Goal: Task Accomplishment & Management: Complete application form

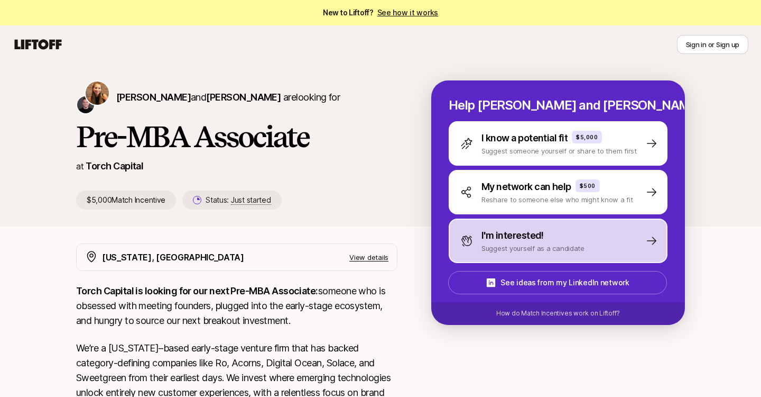
click at [520, 228] on p "I'm interested!" at bounding box center [513, 235] width 62 height 15
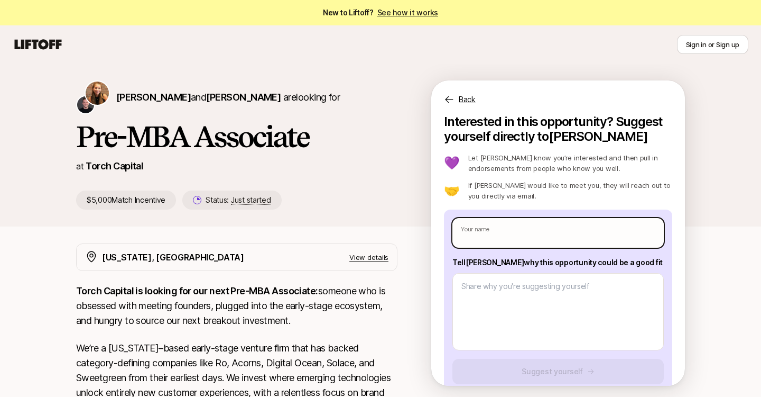
click at [520, 228] on input "text" at bounding box center [559, 233] width 212 height 30
type textarea "x"
type input "A"
type textarea "x"
type input "Ak"
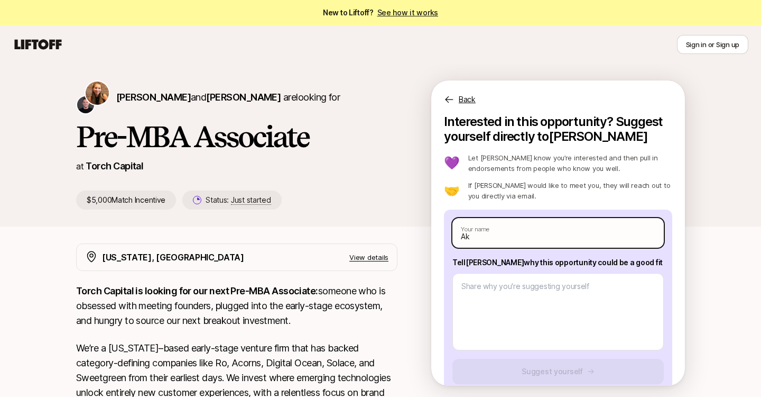
type textarea "x"
type input "Akh"
type textarea "x"
type input "Akhi"
type textarea "x"
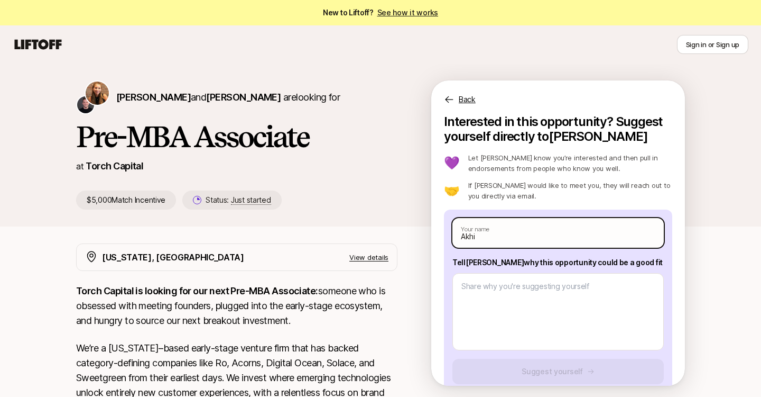
type input "[PERSON_NAME]"
type textarea "x"
type input "[PERSON_NAME]"
type textarea "x"
type input "[PERSON_NAME]"
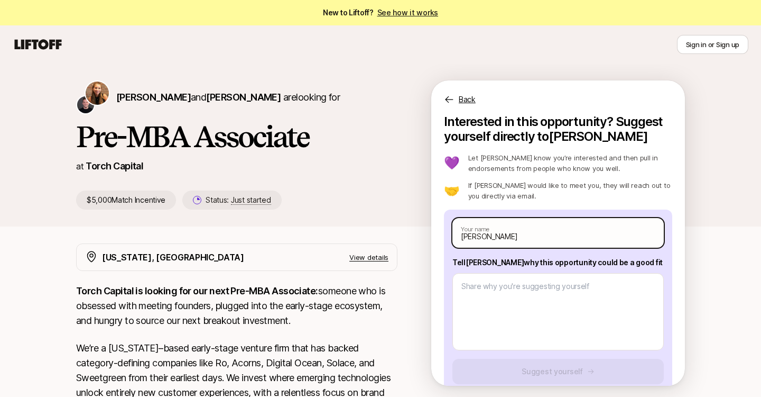
type textarea "x"
type input "[PERSON_NAME] T"
type textarea "x"
type input "[PERSON_NAME] Th"
type textarea "x"
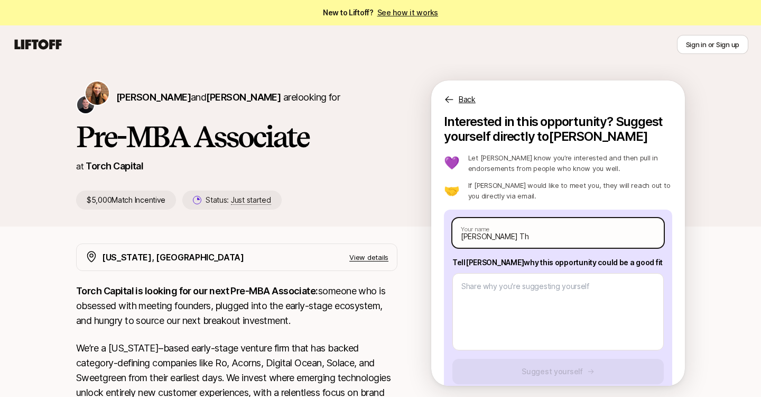
type input "[PERSON_NAME] Tho"
type textarea "x"
type input "[PERSON_NAME] Thot"
type textarea "x"
type input "[PERSON_NAME]"
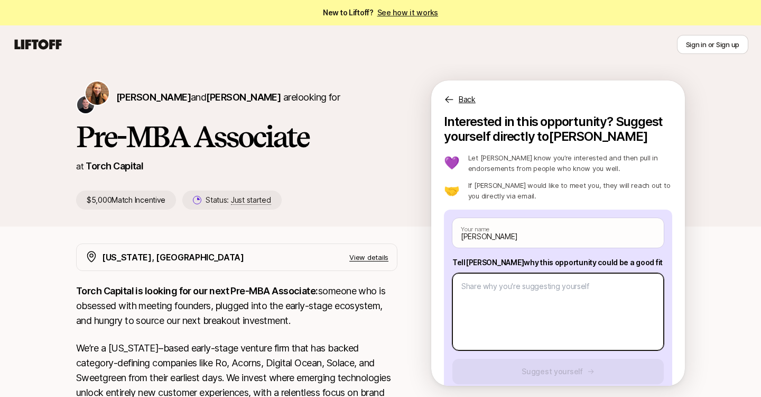
click at [541, 276] on textarea at bounding box center [559, 311] width 212 height 77
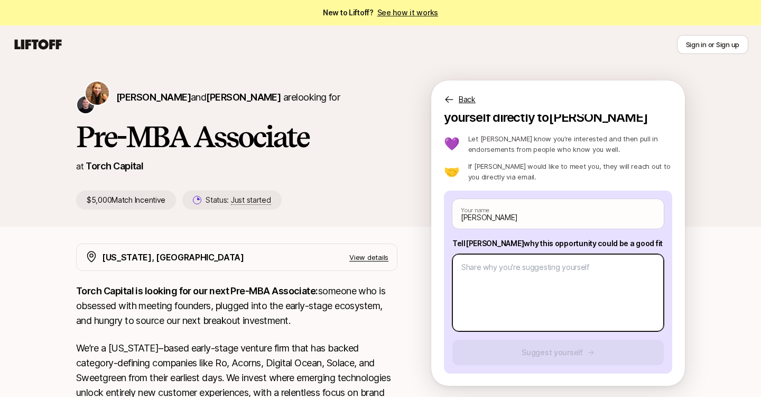
scroll to position [20, 0]
paste textarea "Small Language Models (SLMs) are the critical pathway to profitability for the …"
type textarea "x"
type textarea "Small Language Models (SLMs) are the critical pathway to profitability for the …"
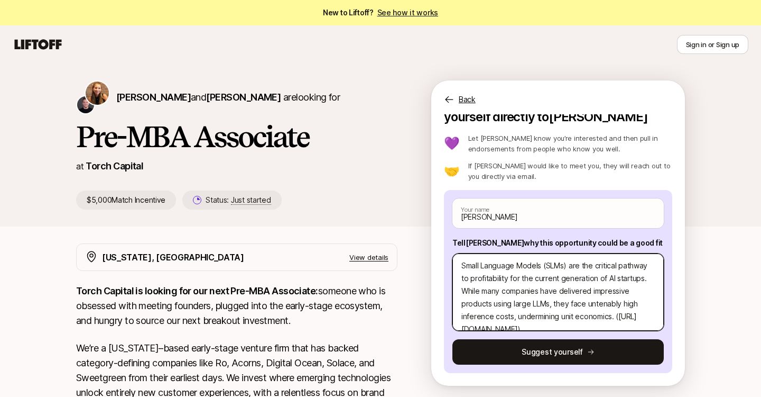
scroll to position [0, 0]
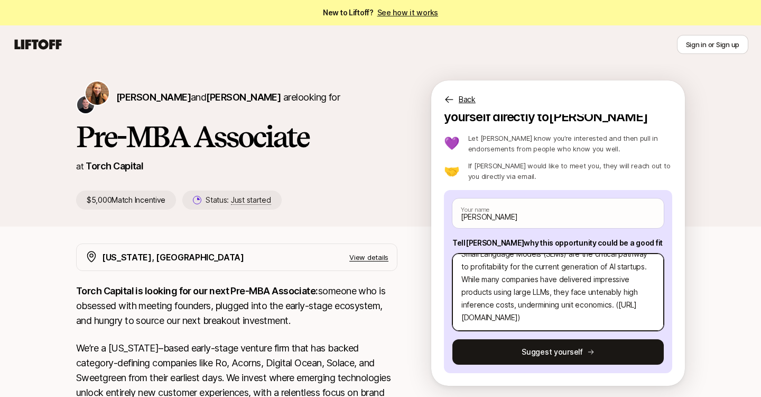
type textarea "x"
type textarea "Small Language Models (SLMs) are the critical pathway to profitability for the …"
type textarea "x"
type textarea "Small Language Models (SLMs) are the critical pathway to profitability for the …"
type textarea "x"
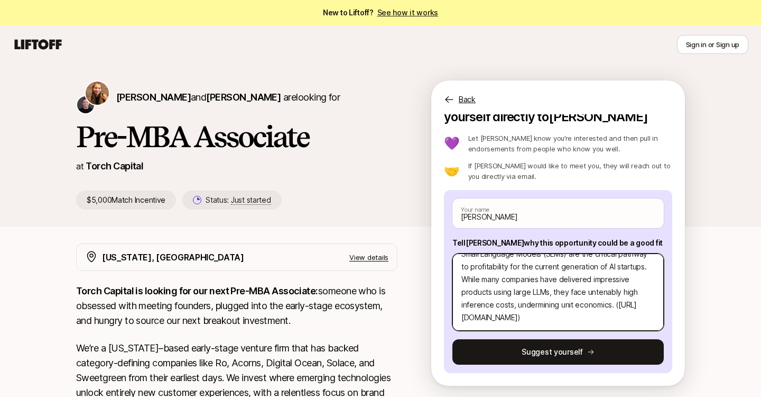
type textarea "Small Language Models (SLMs) are the critical pathway to profitability for the …"
type textarea "x"
type textarea "Small Language Models (SLMs) are the critical pathway to profitability for the …"
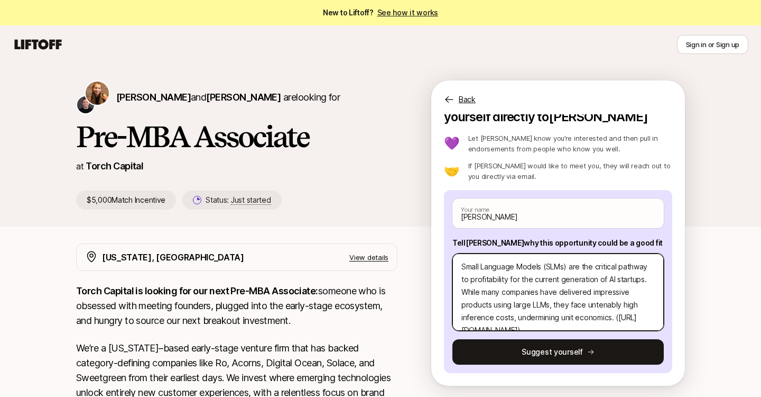
click at [462, 268] on textarea "Small Language Models (SLMs) are the critical pathway to profitability for the …" at bounding box center [559, 291] width 212 height 77
type textarea "x"
type textarea "QSmall Language Models (SLMs) are the critical pathway to profitability for the…"
type textarea "x"
type textarea "QuSmall Language Models (SLMs) are the critical pathway to profitability for th…"
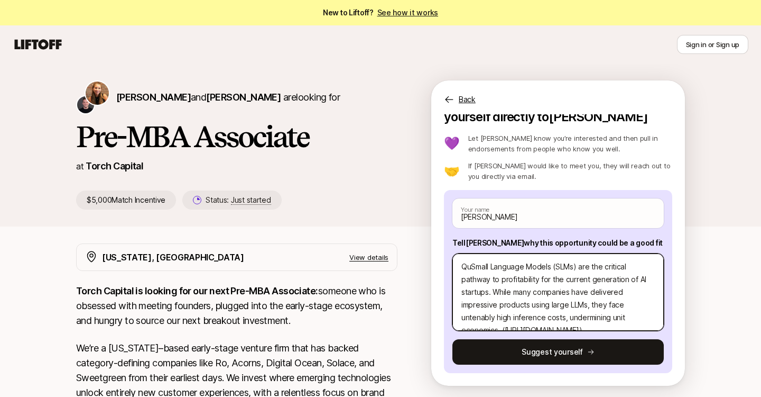
type textarea "x"
type textarea "QueSmall Language Models (SLMs) are the critical pathway to profitability for t…"
type textarea "x"
type textarea "QuesSmall Language Models (SLMs) are the critical pathway to profitability for …"
type textarea "x"
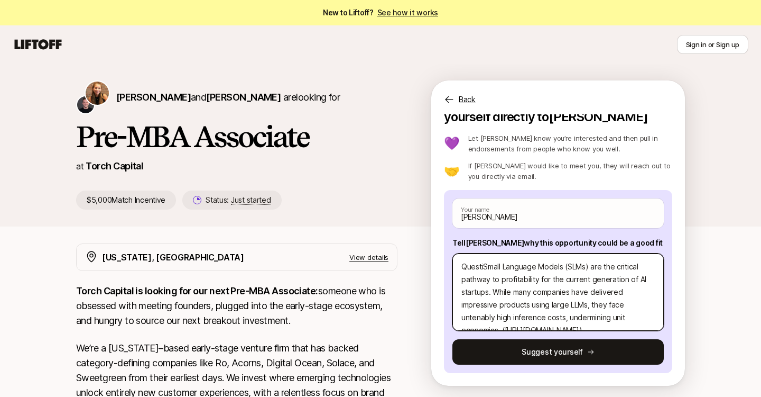
type textarea "QuestioSmall Language Models (SLMs) are the critical pathway to profitability f…"
type textarea "x"
type textarea "QuestionSmall Language Models (SLMs) are the critical pathway to profitability …"
type textarea "x"
type textarea "Question Small Language Models (SLMs) are the critical pathway to profitability…"
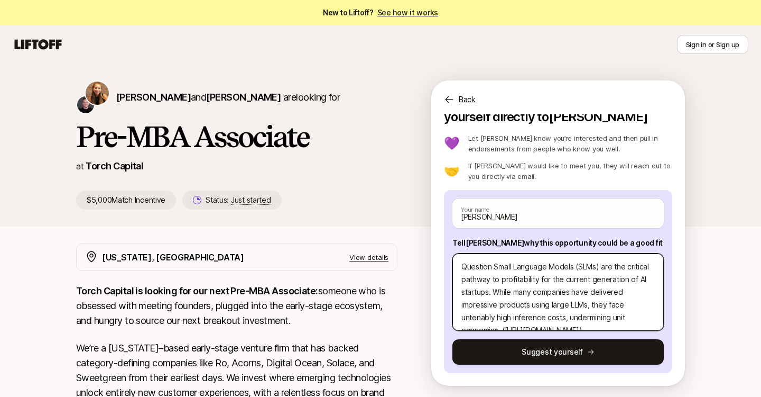
type textarea "x"
type textarea "Question 1Small Language Models (SLMs) are the critical pathway to profitabilit…"
type textarea "x"
type textarea "Question 1:Small Language Models (SLMs) are the critical pathway to profitabili…"
type textarea "x"
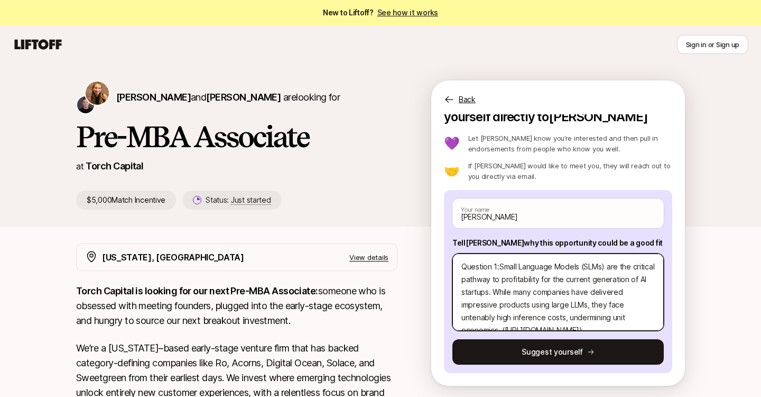
type textarea "Question 1: Small Language Models (SLMs) are the critical pathway to profitabil…"
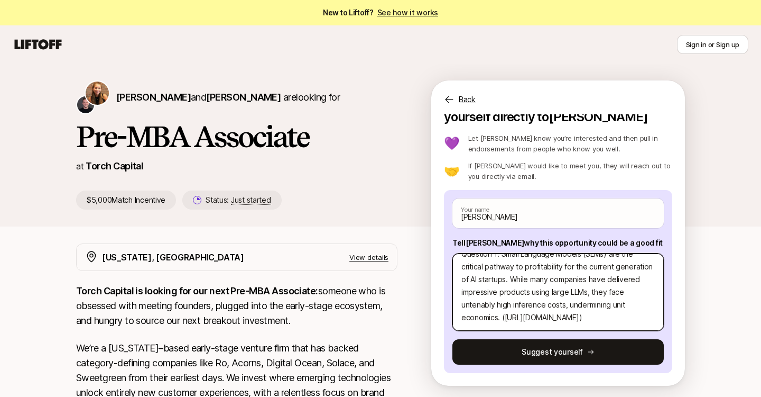
scroll to position [63, 0]
click at [469, 288] on textarea "Question 1: Small Language Models (SLMs) are the critical pathway to profitabil…" at bounding box center [559, 291] width 212 height 77
type textarea "x"
type textarea "Question 1: Small Language Models (SLMs) are the critical pathway to profitabil…"
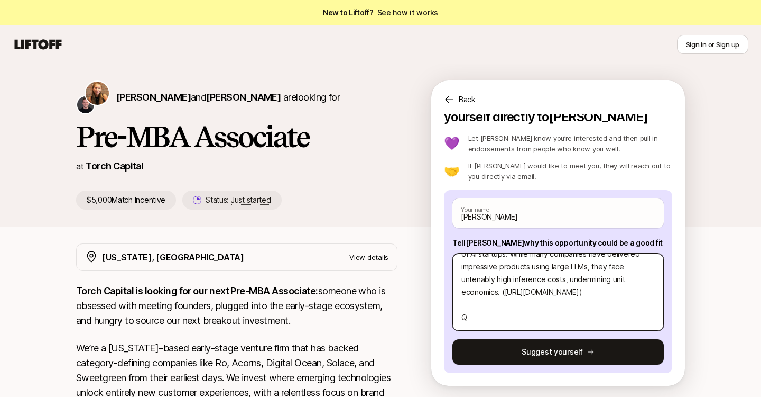
type textarea "x"
type textarea "Question 1: Small Language Models (SLMs) are the critical pathway to profitabil…"
type textarea "x"
type textarea "Question 1: Small Language Models (SLMs) are the critical pathway to profitabil…"
type textarea "x"
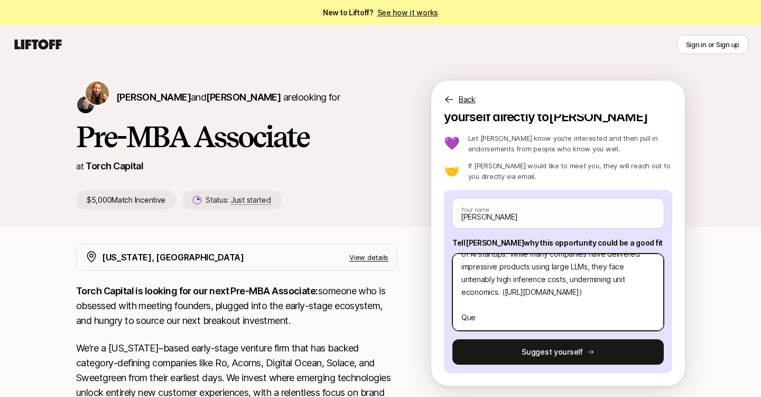
type textarea "Question 1: Small Language Models (SLMs) are the critical pathway to profitabil…"
type textarea "x"
type textarea "Question 1: Small Language Models (SLMs) are the critical pathway to profitabil…"
type textarea "x"
type textarea "Question 1: Small Language Models (SLMs) are the critical pathway to profitabil…"
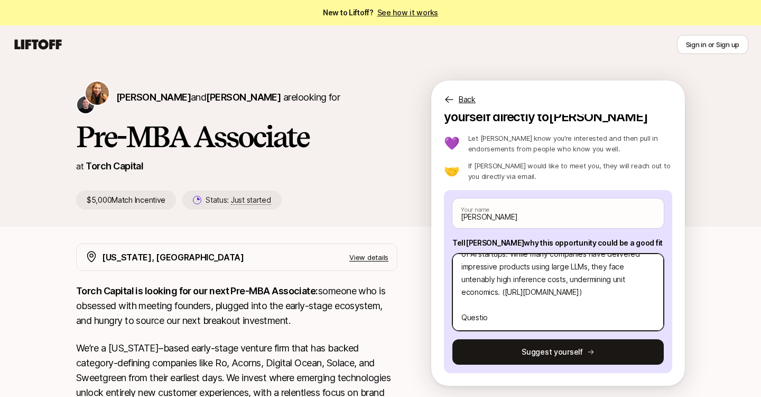
type textarea "x"
type textarea "Question 1: Small Language Models (SLMs) are the critical pathway to profitabil…"
type textarea "x"
type textarea "Question 1: Small Language Models (SLMs) are the critical pathway to profitabil…"
type textarea "x"
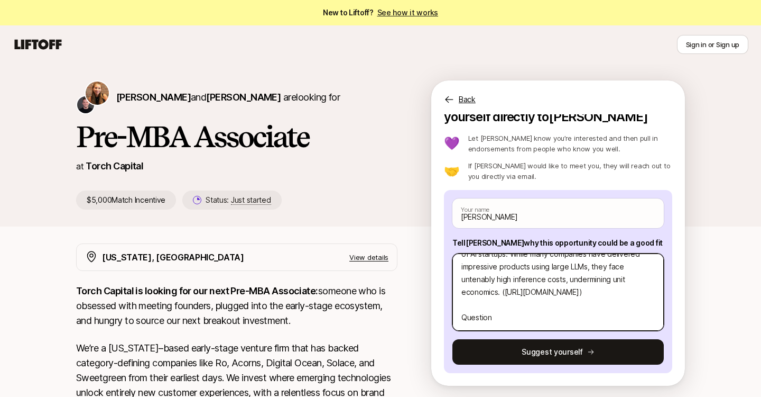
type textarea "Question 1: Small Language Models (SLMs) are the critical pathway to profitabil…"
type textarea "x"
type textarea "Question 1: Small Language Models (SLMs) are the critical pathway to profitabil…"
type textarea "x"
type textarea "Question 1: Small Language Models (SLMs) are the critical pathway to profitabil…"
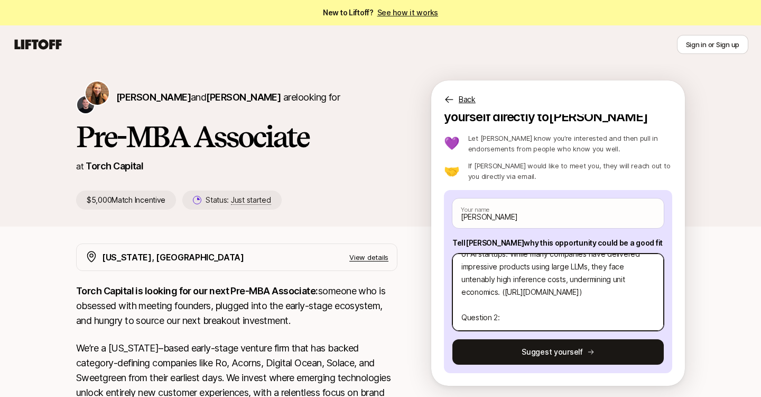
paste textarea "Each of these companies would make exceptional investment opportunities for Tor…"
type textarea "x"
type textarea "Question 1: Small Language Models (SLMs) are the critical pathway to profitabil…"
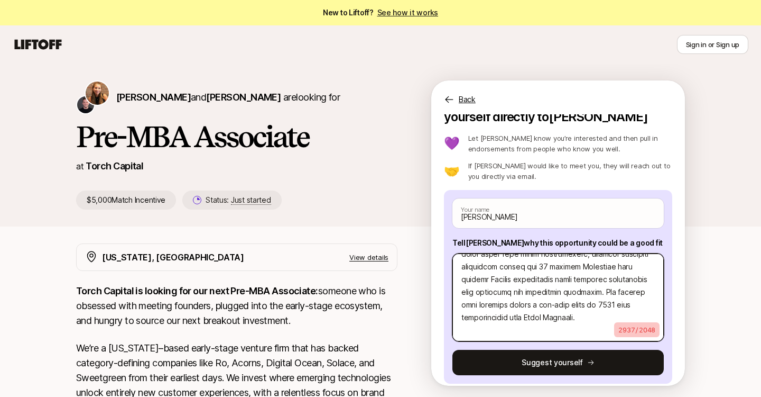
scroll to position [736, 0]
click at [476, 333] on textarea at bounding box center [559, 297] width 212 height 88
type textarea "x"
type textarea "Question 1: Small Language Models (SLMs) are the critical pathway to profitabil…"
type textarea "x"
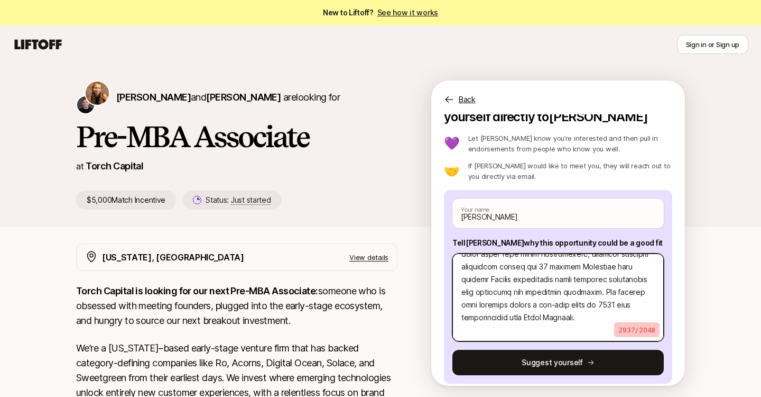
type textarea "Question 1: Small Language Models (SLMs) are the critical pathway to profitabil…"
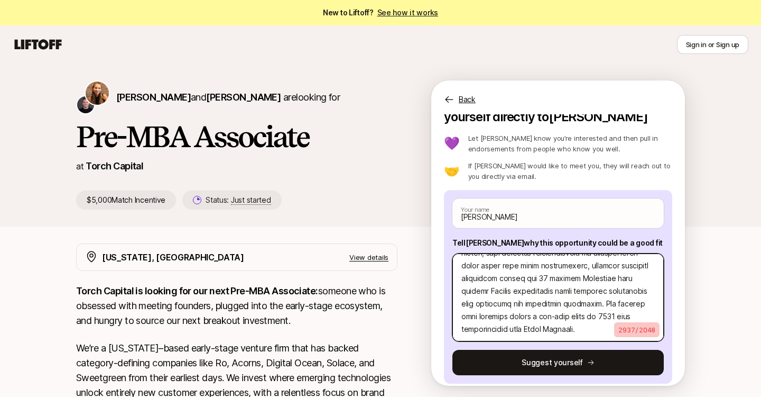
scroll to position [693, 0]
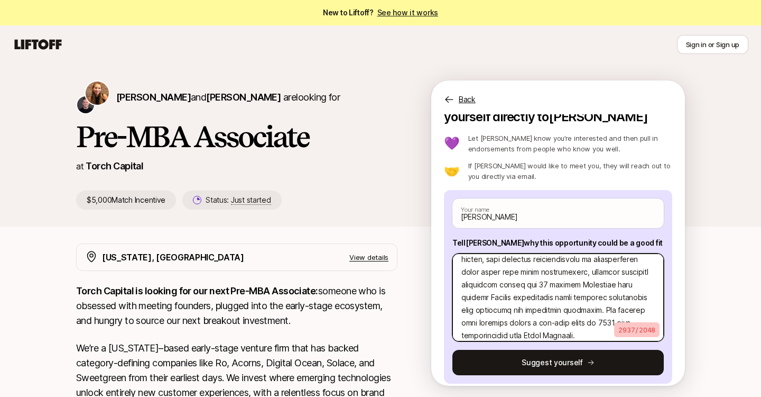
click at [515, 284] on textarea at bounding box center [559, 297] width 212 height 88
type textarea "x"
type textarea "Question 1: Small Language Models (SLMs) are the critical pathway to profitabil…"
type textarea "x"
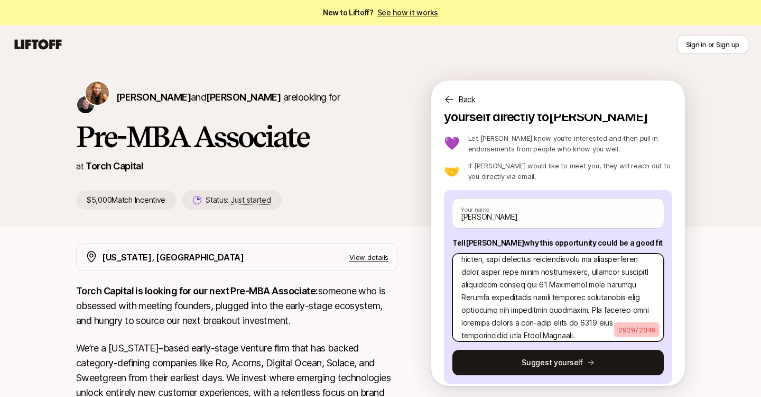
type textarea "Question 1: Small Language Models (SLMs) are the critical pathway to profitabil…"
type textarea "x"
type textarea "Question 1: Small Language Models (SLMs) are the critical pathway to profitabil…"
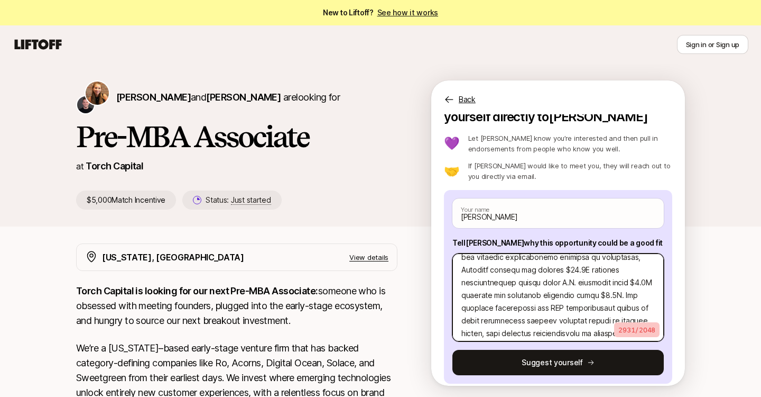
scroll to position [621, 0]
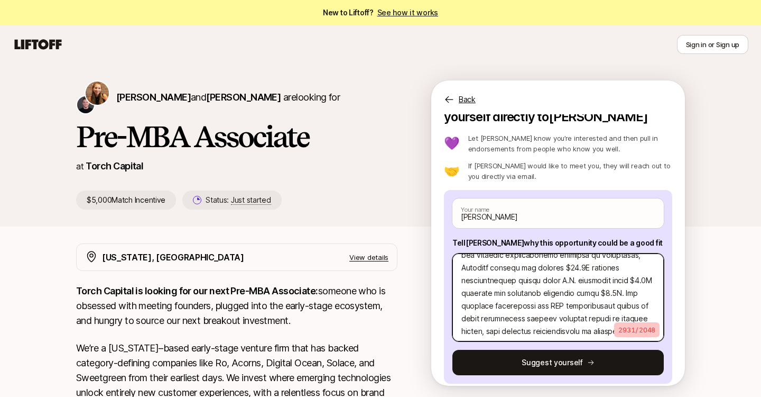
drag, startPoint x: 575, startPoint y: 294, endPoint x: 484, endPoint y: 281, distance: 91.9
click at [484, 281] on textarea at bounding box center [559, 297] width 212 height 88
type textarea "x"
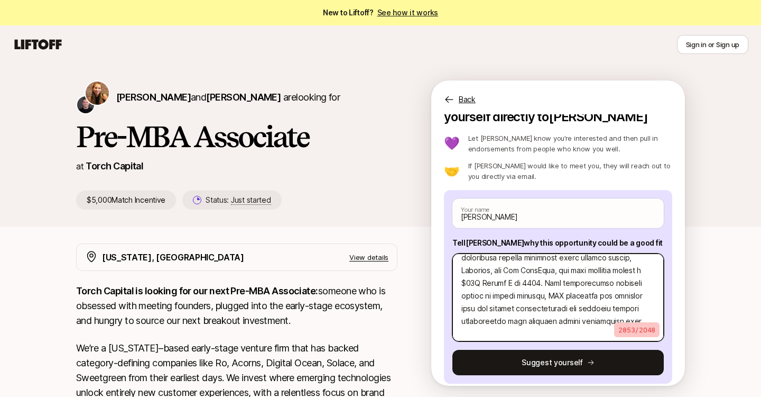
scroll to position [472, 0]
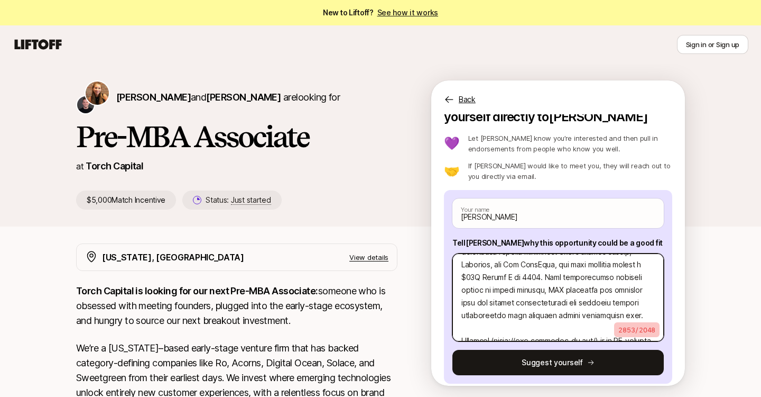
drag, startPoint x: 585, startPoint y: 315, endPoint x: 492, endPoint y: 276, distance: 101.2
click at [492, 276] on textarea at bounding box center [559, 297] width 212 height 88
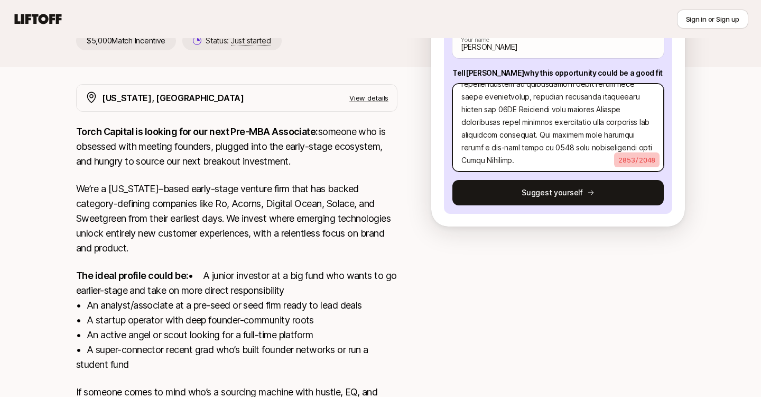
scroll to position [259, 0]
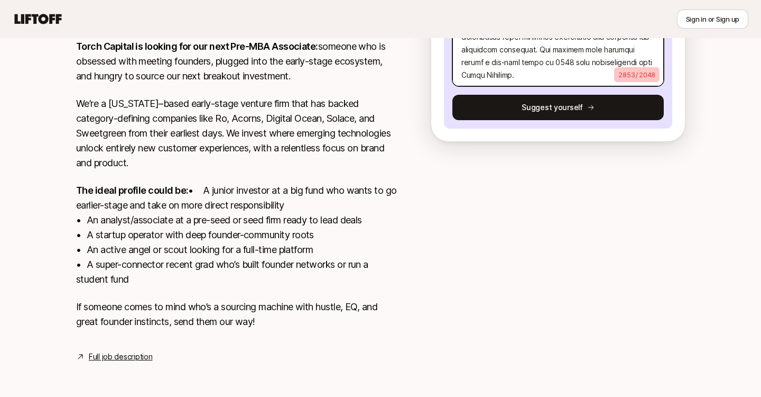
drag, startPoint x: 461, startPoint y: 303, endPoint x: 620, endPoint y: 185, distance: 198.5
click at [620, 185] on div "[PERSON_NAME] and [PERSON_NAME] are looking for Pre-MBA Associate at Torch Capi…" at bounding box center [380, 103] width 761 height 569
type textarea "Question 1: Small Language Models (SLMs) are the critical pathway to profitabil…"
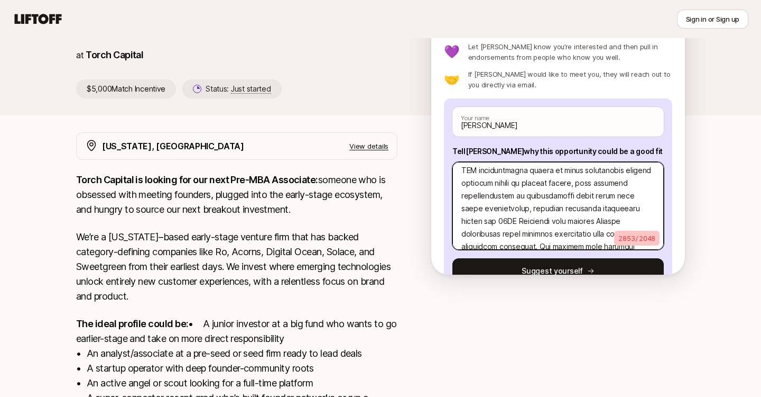
scroll to position [3, 0]
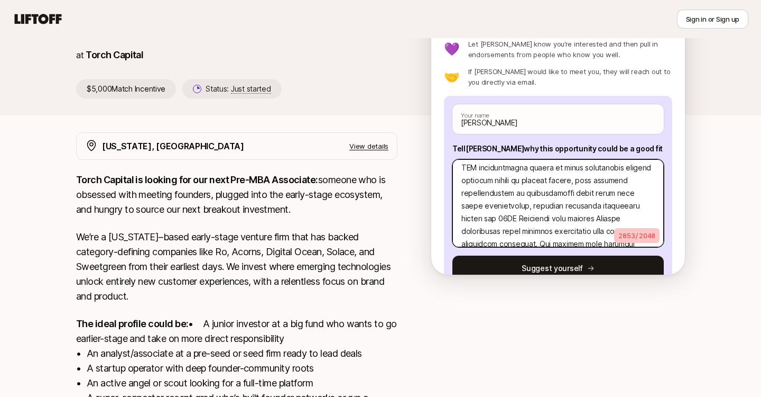
paste textarea "Each of these companies would make exceptional investment opportunities for Tor…"
type textarea "x"
type textarea "Question 1: Small Language Models (SLMs) are the critical pathway to profitabil…"
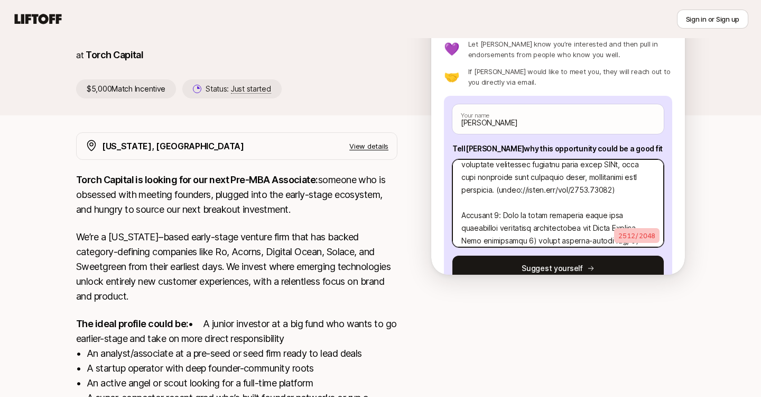
scroll to position [44, 0]
click at [482, 185] on textarea at bounding box center [559, 203] width 212 height 88
type textarea "x"
type textarea "Question 1: Small Language Models (SLMs) are the critical pathway to profitabil…"
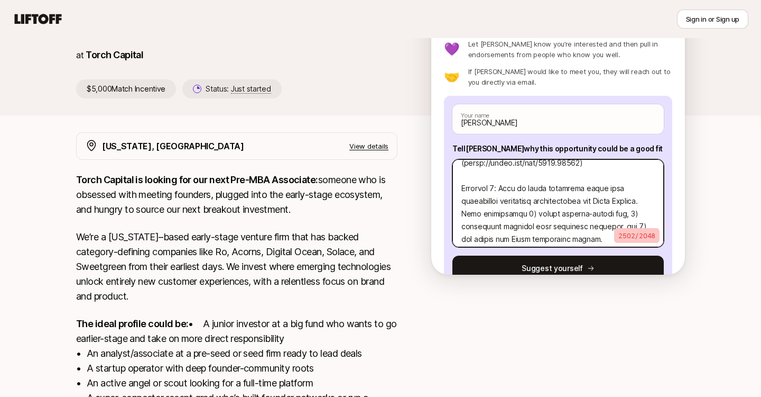
scroll to position [78, 0]
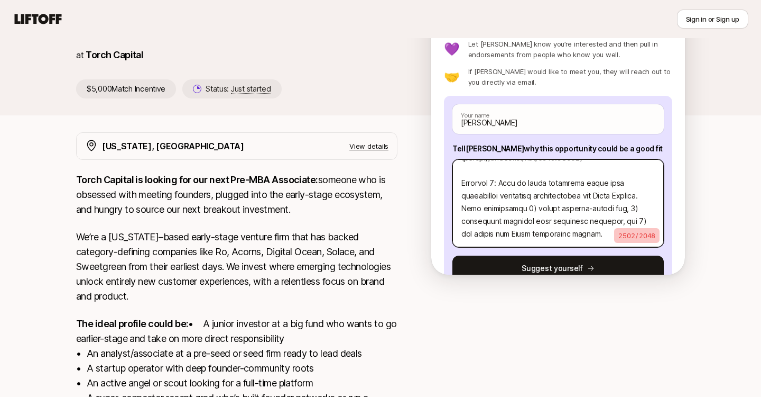
drag, startPoint x: 503, startPoint y: 185, endPoint x: 649, endPoint y: 194, distance: 146.8
click at [649, 194] on textarea at bounding box center [559, 203] width 212 height 88
drag, startPoint x: 592, startPoint y: 183, endPoint x: 480, endPoint y: 208, distance: 114.3
click at [480, 209] on textarea at bounding box center [559, 203] width 212 height 88
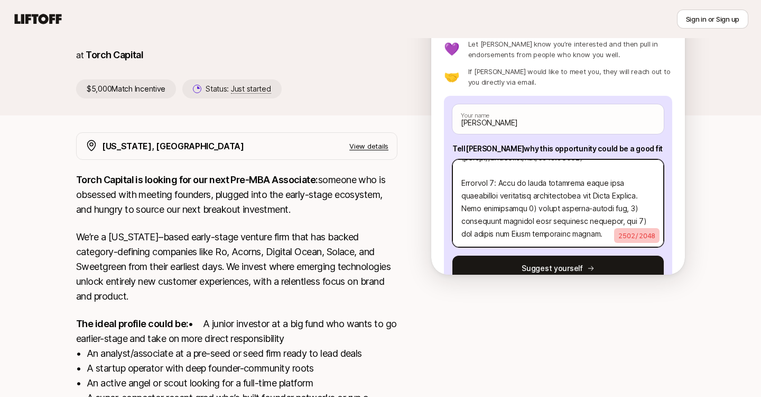
type textarea "x"
type textarea "Question 1: Small Language Models (SLMs) are the critical pathway to profitabil…"
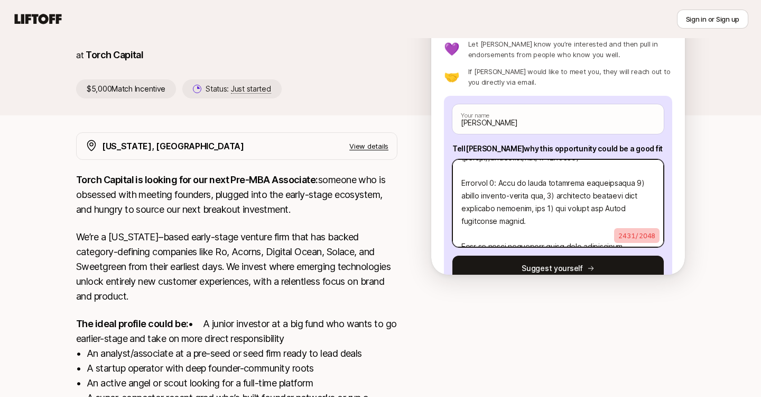
type textarea "x"
type textarea "Question 1: Small Language Models (SLMs) are the critical pathway to profitabil…"
click at [500, 223] on textarea at bounding box center [559, 203] width 212 height 88
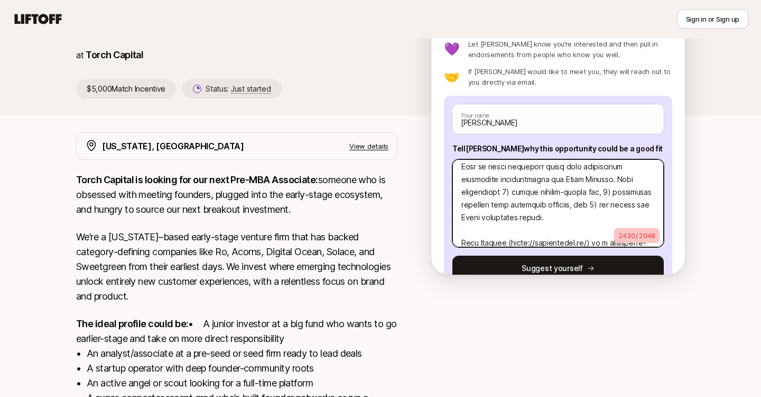
scroll to position [166, 0]
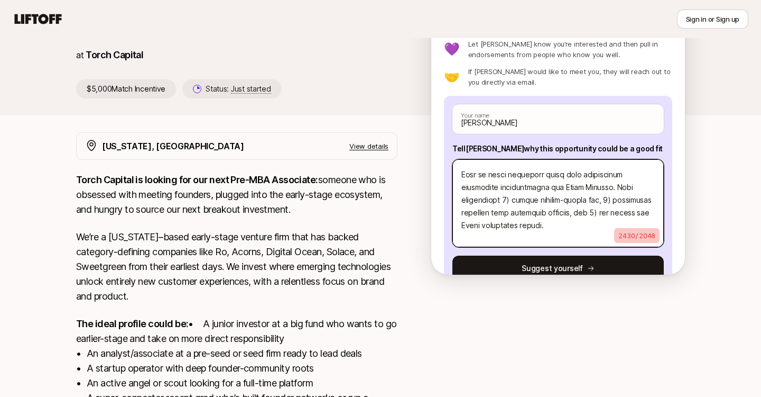
drag, startPoint x: 556, startPoint y: 212, endPoint x: 462, endPoint y: 163, distance: 106.0
click at [462, 163] on textarea at bounding box center [559, 203] width 212 height 88
type textarea "x"
type textarea "Question 1: Small Language Models (SLMs) are the critical pathway to profitabil…"
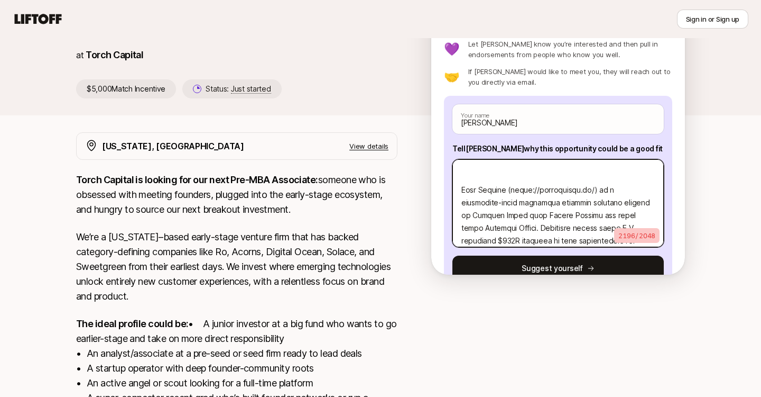
type textarea "x"
type textarea "Question 1: Small Language Models (SLMs) are the critical pathway to profitabil…"
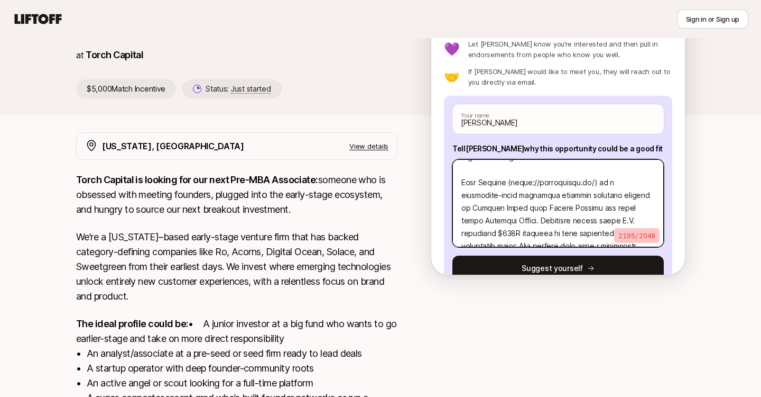
scroll to position [143, 0]
click at [632, 186] on textarea at bounding box center [559, 203] width 212 height 88
type textarea "x"
type textarea "Question 1: Small Language Models (SLMs) are the critical pathway to profitabil…"
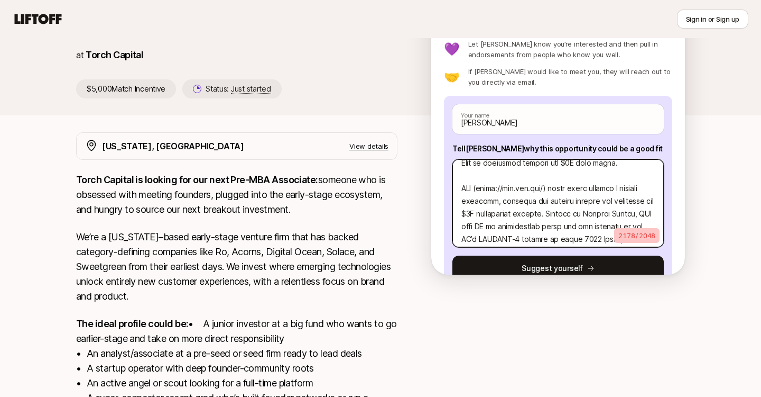
scroll to position [296, 0]
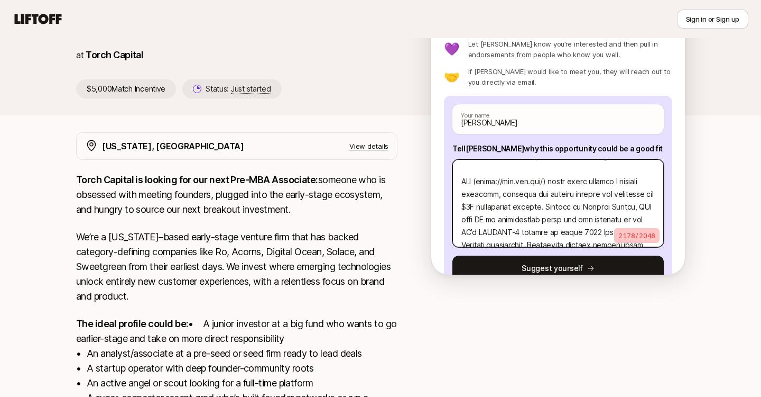
drag, startPoint x: 525, startPoint y: 183, endPoint x: 481, endPoint y: 183, distance: 43.9
click at [481, 183] on textarea at bounding box center [559, 203] width 212 height 88
type textarea "x"
type textarea "Question 1: Small Language Models (SLMs) are the critical pathway to profitabil…"
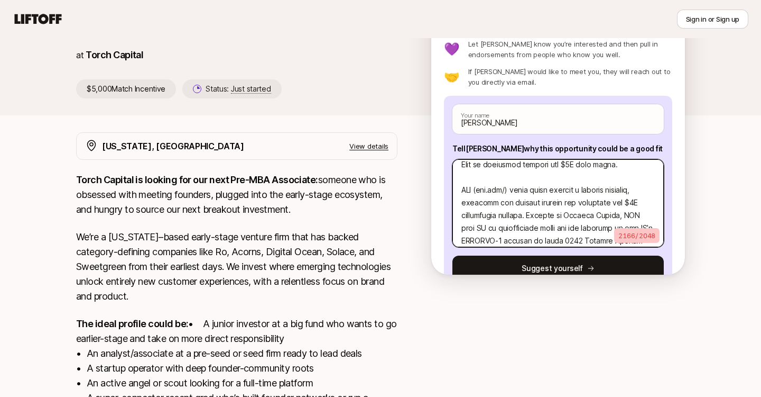
scroll to position [286, 0]
click at [510, 191] on textarea at bounding box center [559, 203] width 212 height 88
type textarea "x"
drag, startPoint x: 508, startPoint y: 192, endPoint x: 483, endPoint y: 192, distance: 25.4
click at [483, 192] on textarea at bounding box center [559, 203] width 212 height 88
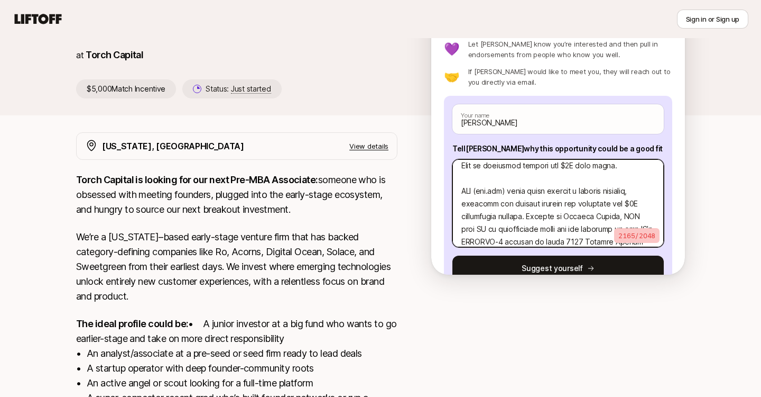
type textarea "Question 1: Small Language Models (SLMs) are the critical pathway to profitabil…"
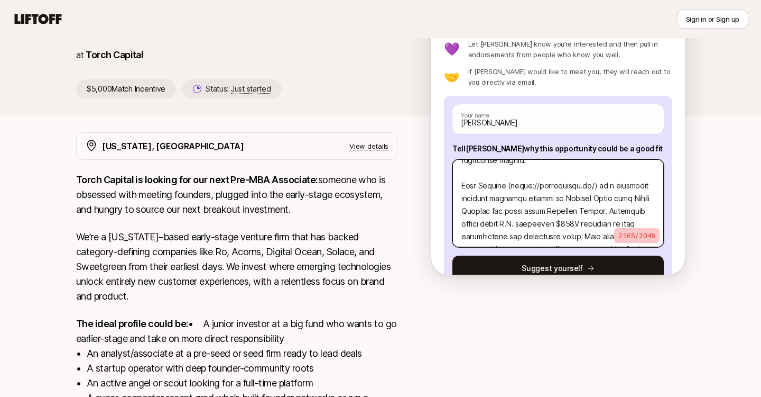
scroll to position [137, 0]
drag, startPoint x: 536, startPoint y: 187, endPoint x: 511, endPoint y: 187, distance: 24.9
click at [511, 187] on textarea at bounding box center [559, 203] width 212 height 88
type textarea "x"
type textarea "Question 1: Small Language Models (SLMs) are the critical pathway to profitabil…"
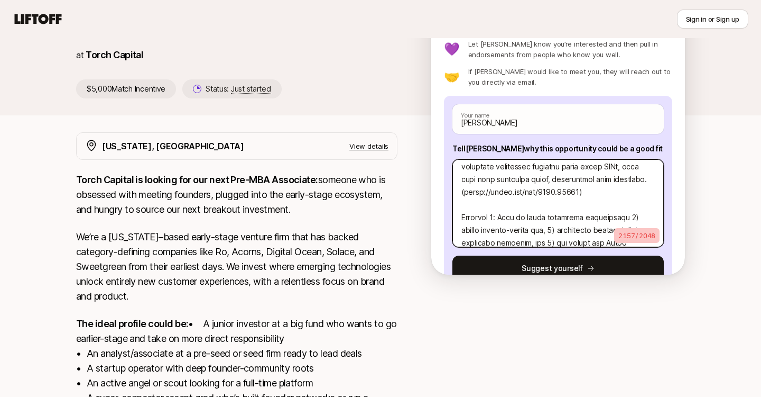
scroll to position [41, 0]
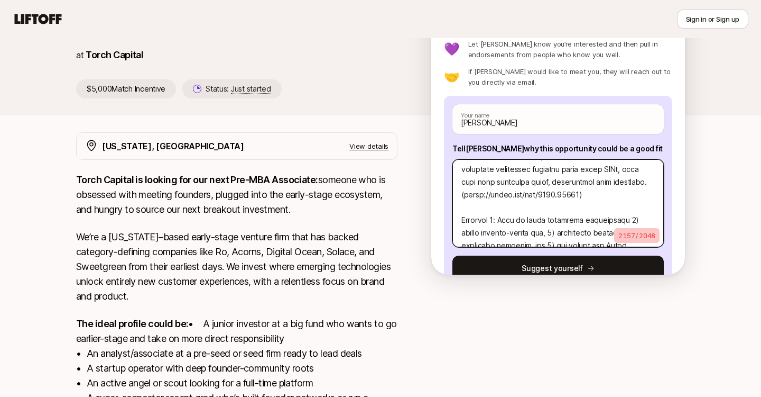
drag, startPoint x: 490, startPoint y: 196, endPoint x: 465, endPoint y: 197, distance: 25.4
click at [465, 197] on textarea at bounding box center [559, 203] width 212 height 88
type textarea "x"
type textarea "Question 1: Small Language Models (SLMs) are the critical pathway to profitabil…"
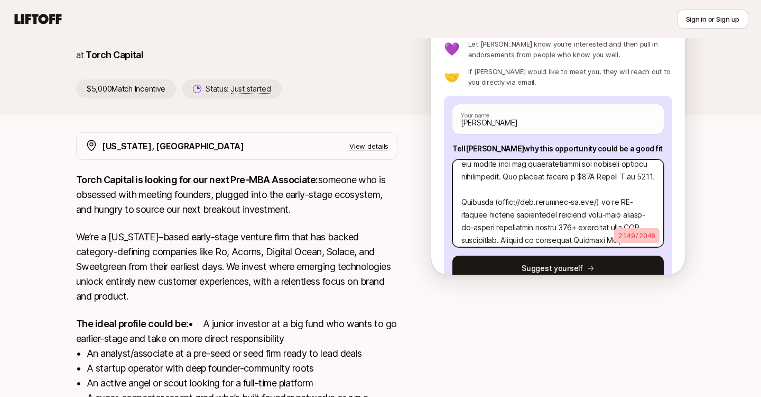
scroll to position [423, 0]
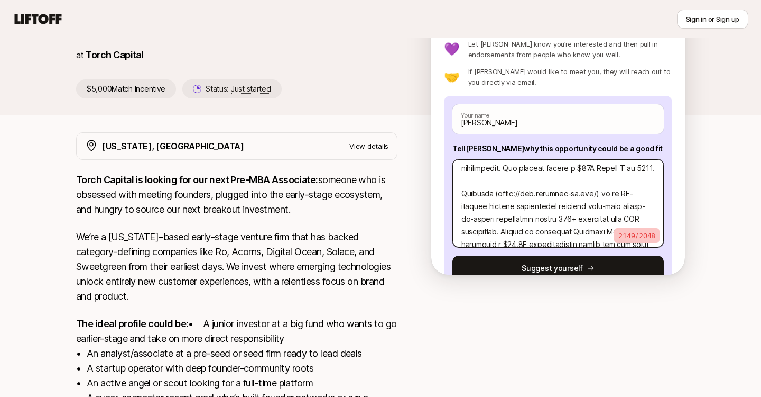
drag, startPoint x: 537, startPoint y: 207, endPoint x: 494, endPoint y: 207, distance: 43.4
click at [494, 207] on textarea at bounding box center [559, 203] width 212 height 88
type textarea "x"
type textarea "Question 1: Small Language Models (SLMs) are the critical pathway to profitabil…"
click at [547, 206] on textarea at bounding box center [559, 203] width 212 height 88
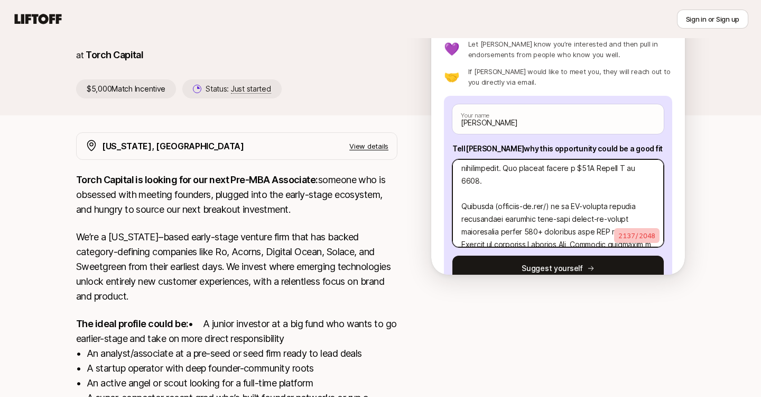
type textarea "x"
type textarea "Question 1: Small Language Models (SLMs) are the critical pathway to profitabil…"
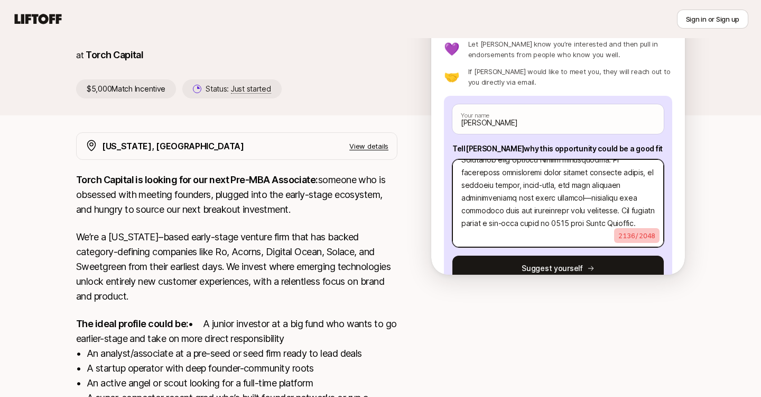
scroll to position [546, 0]
click at [520, 186] on textarea at bounding box center [559, 203] width 212 height 88
type textarea "x"
type textarea "Question 1: Small Language Models (SLMs) are the critical pathway to profitabil…"
type textarea "x"
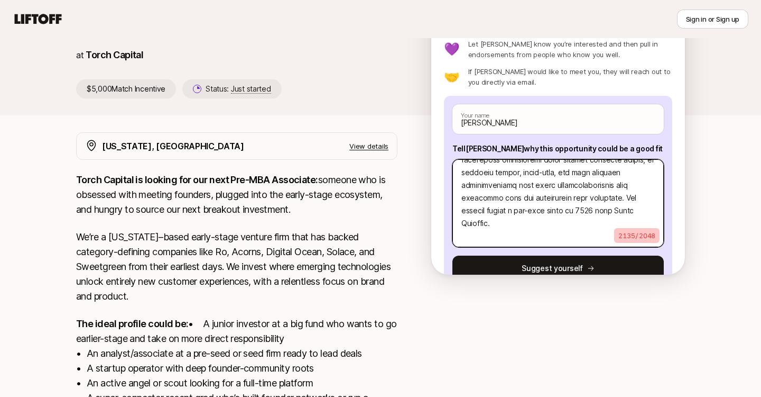
type textarea "Question 1: Small Language Models (SLMs) are the critical pathway to profitabil…"
type textarea "x"
type textarea "Question 1: Small Language Models (SLMs) are the critical pathway to profitabil…"
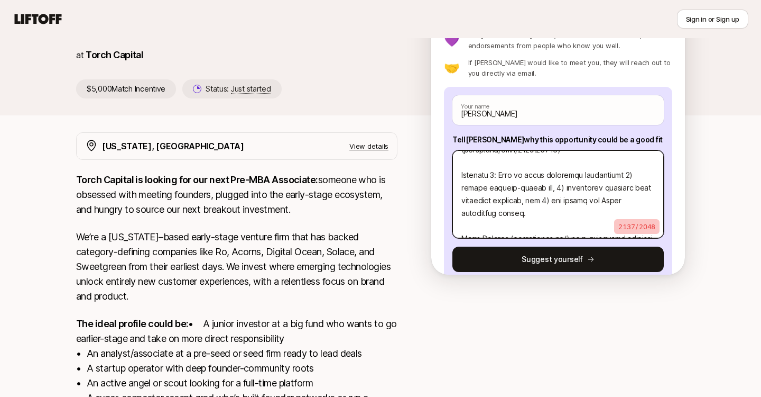
scroll to position [74, 0]
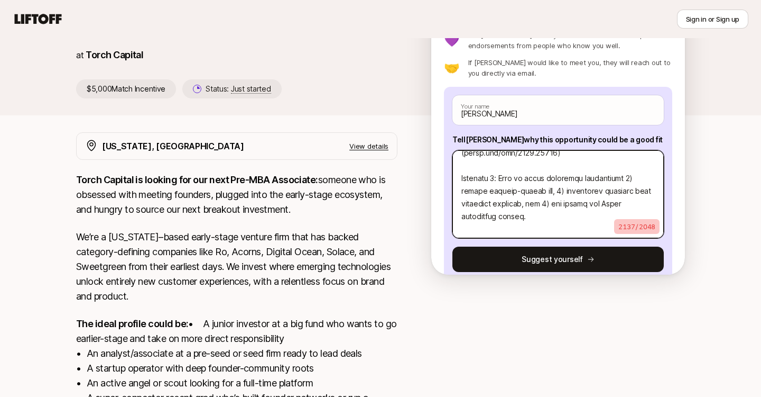
drag, startPoint x: 499, startPoint y: 177, endPoint x: 437, endPoint y: 178, distance: 61.9
click at [437, 178] on div "Interested in this opportunity? Suggest yourself directly to [PERSON_NAME] 💜 Le…" at bounding box center [559, 138] width 254 height 271
type textarea "x"
type textarea "Question 1: Small Language Models (SLMs) are the critical pathway to profitabil…"
type textarea "x"
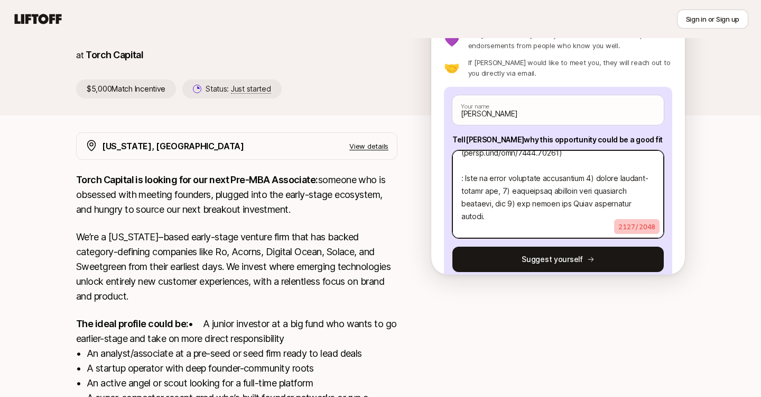
type textarea "Question 1: Small Language Models (SLMs) are the critical pathway to profitabil…"
type textarea "x"
type textarea "Question 1: Small Language Models (SLMs) are the critical pathway to profitabil…"
type textarea "x"
type textarea "Question 1: Small Language Models (SLMs) are the critical pathway to profitabil…"
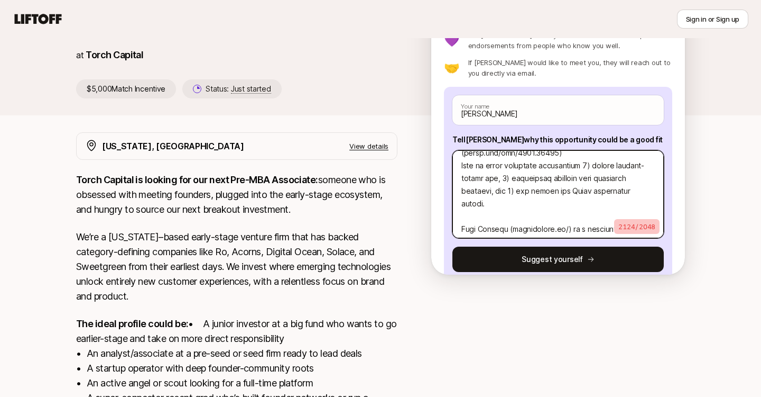
type textarea "x"
type textarea "Question 1: Small Language Models (SLMs) are the critical pathway to profitabil…"
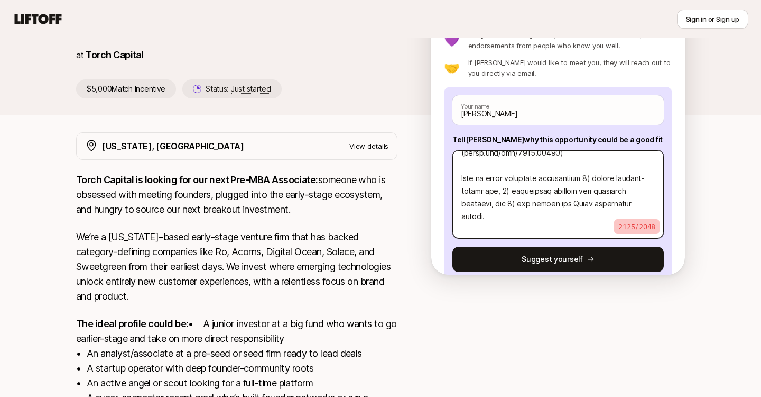
type textarea "x"
type textarea "Question 1: Small Language Models (SLMs) are the critical pathway to profitabil…"
type textarea "x"
type textarea "Question 1: Small Language Models (SLMs) are the critical pathway to profitabil…"
type textarea "x"
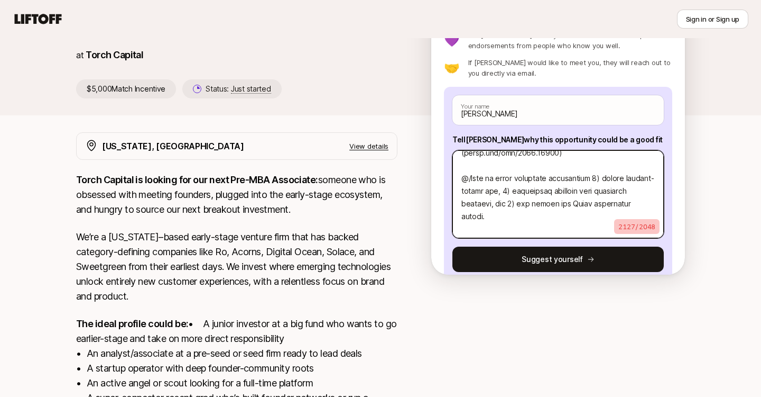
type textarea "Question 1: Small Language Models (SLMs) are the critical pathway to profitabil…"
type textarea "x"
type textarea "Question 1: Small Language Models (SLMs) are the critical pathway to profitabil…"
type textarea "x"
type textarea "Question 1: Small Language Models (SLMs) are the critical pathway to profitabil…"
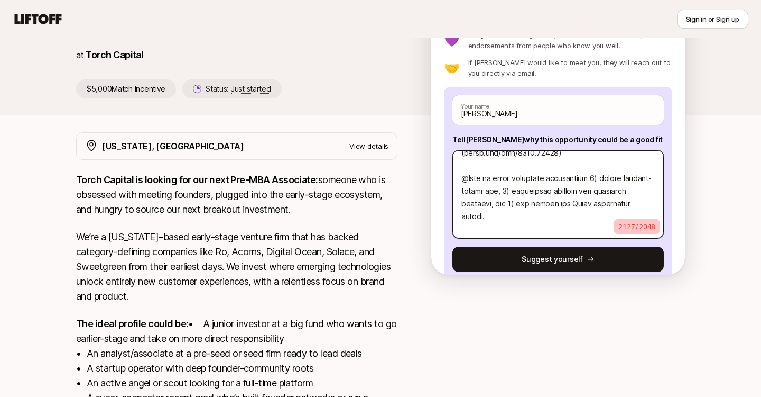
type textarea "x"
type textarea "Question 1: Small Language Models (SLMs) are the critical pathway to profitabil…"
type textarea "x"
type textarea "Question 1: Small Language Models (SLMs) are the critical pathway to profitabil…"
type textarea "x"
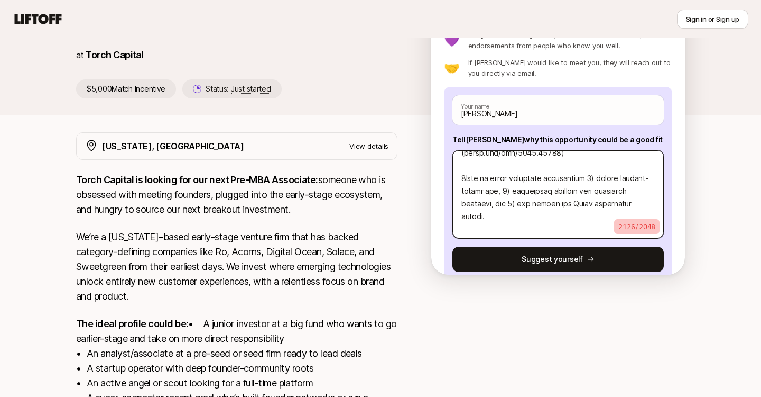
type textarea "Question 1: Small Language Models (SLMs) are the critical pathway to profitabil…"
type textarea "x"
type textarea "Question 1: Small Language Models (SLMs) are the critical pathway to profitabil…"
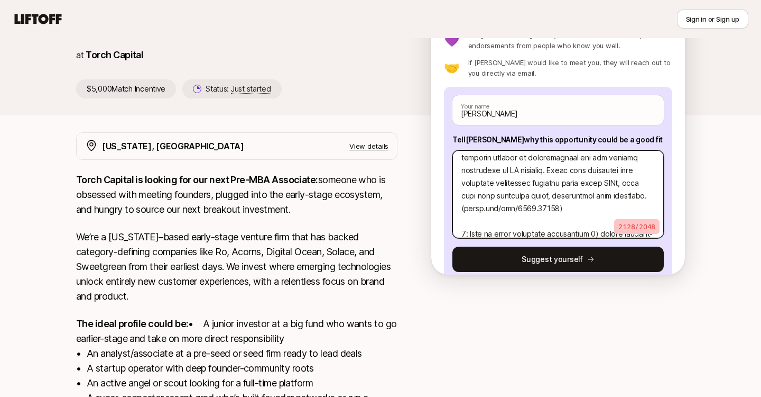
scroll to position [0, 0]
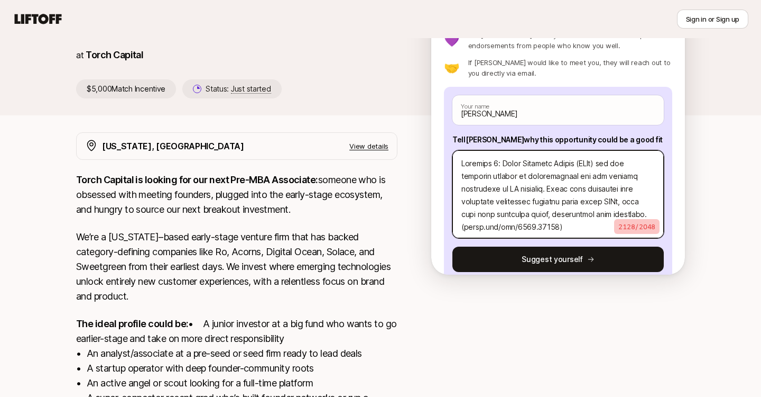
drag, startPoint x: 500, startPoint y: 164, endPoint x: 434, endPoint y: 163, distance: 65.6
click at [434, 164] on div "Interested in this opportunity? Suggest yourself directly to [PERSON_NAME] 💜 Le…" at bounding box center [559, 138] width 254 height 271
type textarea "x"
type textarea "1: Small Language Models (SLMs) are the critical pathway to profitability for t…"
drag, startPoint x: 575, startPoint y: 165, endPoint x: 550, endPoint y: 166, distance: 24.9
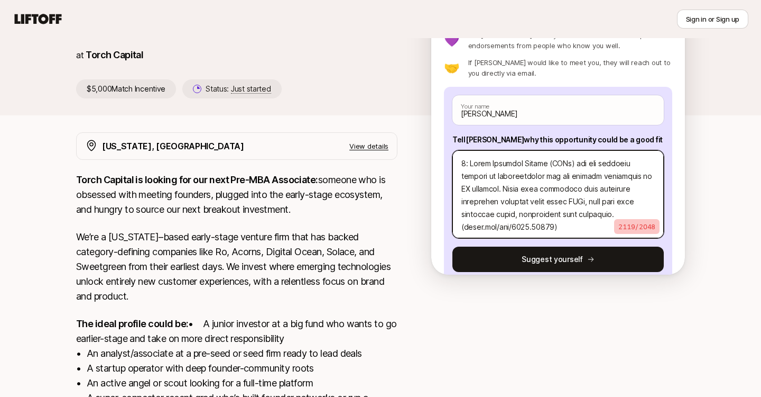
click at [550, 166] on textarea at bounding box center [559, 194] width 212 height 88
type textarea "x"
type textarea "1: Small Language Models are the critical pathway to profitability for the curr…"
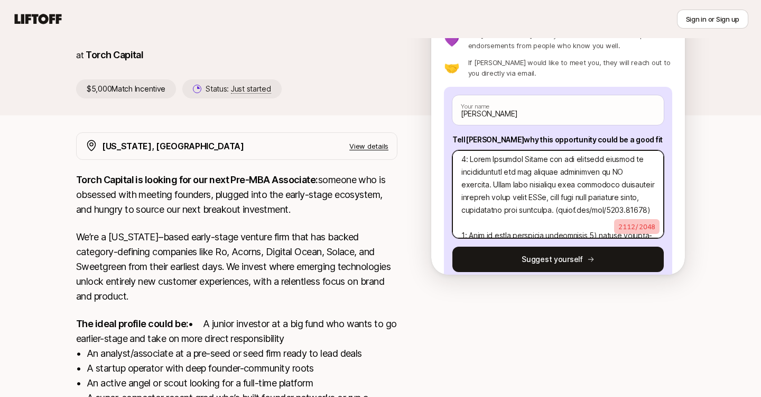
click at [574, 172] on textarea at bounding box center [559, 194] width 212 height 88
drag, startPoint x: 597, startPoint y: 171, endPoint x: 512, endPoint y: 171, distance: 85.1
click at [512, 171] on textarea at bounding box center [559, 194] width 212 height 88
type textarea "x"
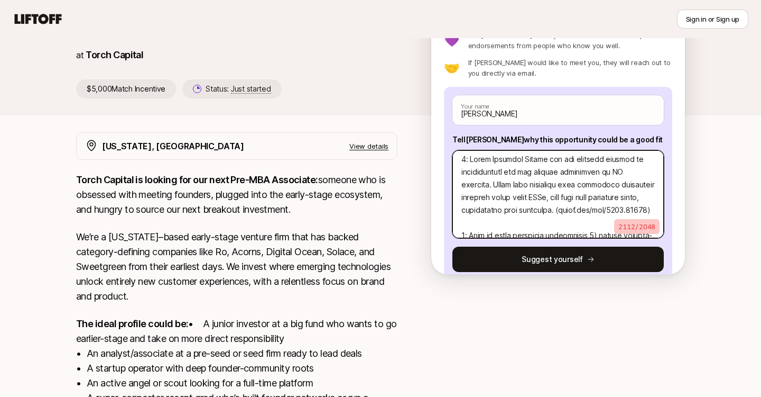
type textarea "1: Small Language Models are the critical pathway to profitability for AI start…"
click at [573, 201] on textarea at bounding box center [559, 194] width 212 height 88
click at [596, 185] on textarea at bounding box center [559, 194] width 212 height 88
type textarea "x"
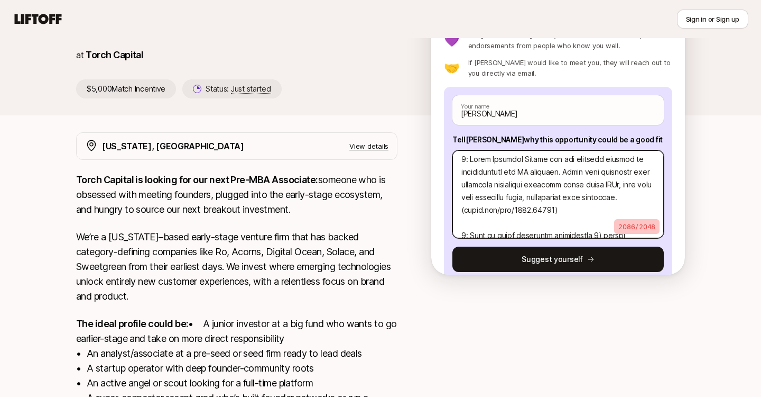
type textarea "1: Small Language Models are the critical pathway to profitability for AI start…"
click at [600, 206] on textarea at bounding box center [559, 194] width 212 height 88
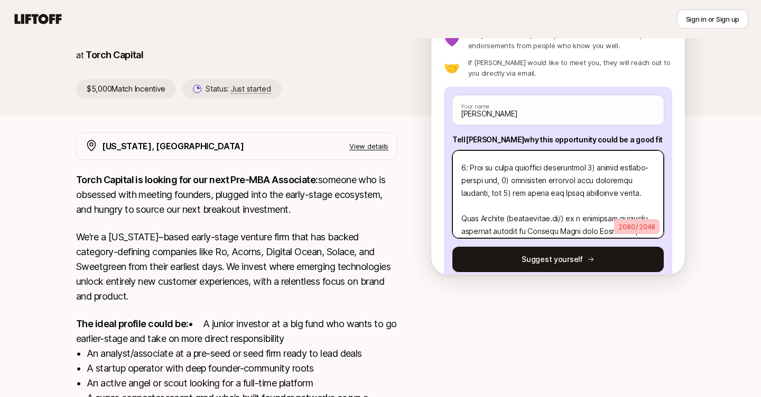
scroll to position [72, 0]
drag, startPoint x: 478, startPoint y: 170, endPoint x: 605, endPoint y: 174, distance: 127.5
click at [605, 174] on textarea at bounding box center [559, 194] width 212 height 88
click at [611, 181] on textarea at bounding box center [559, 194] width 212 height 88
drag, startPoint x: 611, startPoint y: 166, endPoint x: 602, endPoint y: 166, distance: 9.0
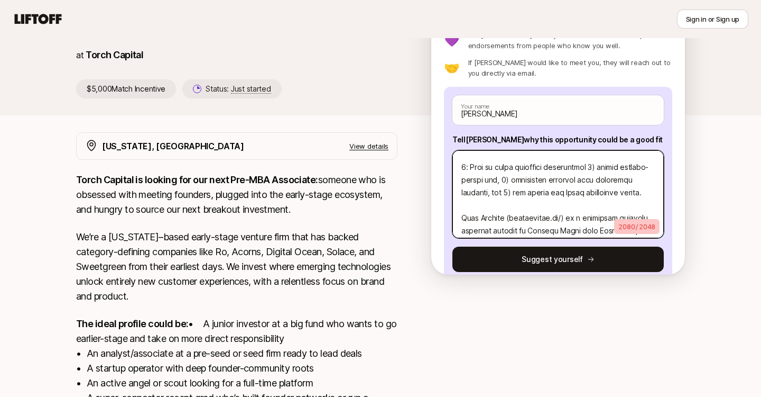
click at [602, 166] on textarea at bounding box center [559, 194] width 212 height 88
type textarea "x"
type textarea "1: Small Language Models are the critical pathway to profitability for AI start…"
drag, startPoint x: 507, startPoint y: 180, endPoint x: 499, endPoint y: 180, distance: 7.4
click at [499, 180] on textarea at bounding box center [559, 194] width 212 height 88
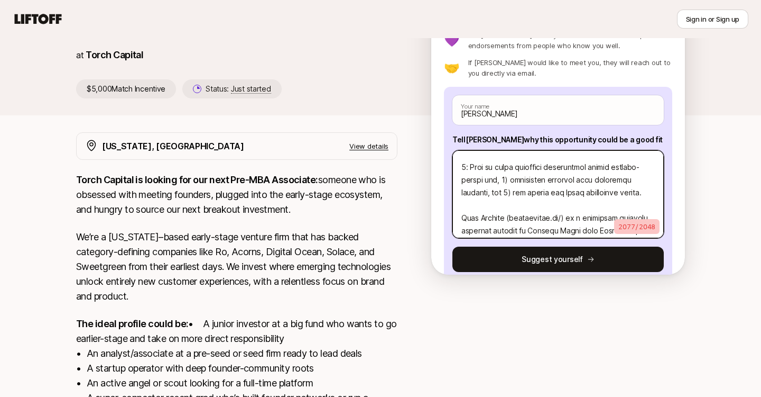
type textarea "x"
type textarea "1: Small Language Models are the critical pathway to profitability for AI start…"
click at [479, 193] on textarea at bounding box center [559, 194] width 212 height 88
type textarea "x"
type textarea "1: Small Language Models are the critical pathway to profitability for AI start…"
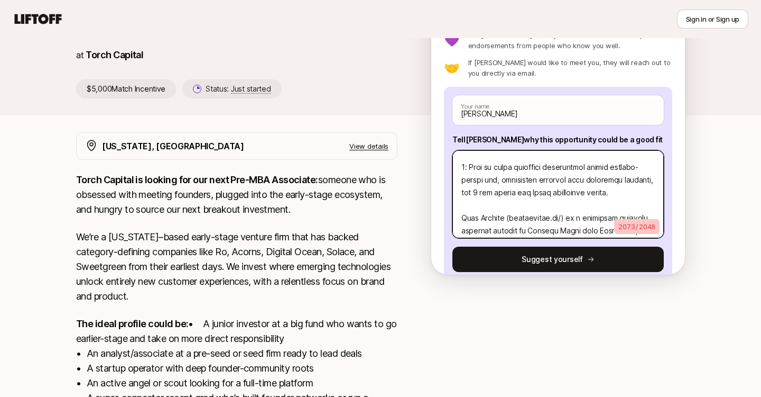
type textarea "x"
type textarea "1: Small Language Models are the critical pathway to profitability for AI start…"
type textarea "x"
type textarea "1: Small Language Models are the critical pathway to profitability for AI start…"
click at [498, 194] on textarea at bounding box center [559, 194] width 212 height 88
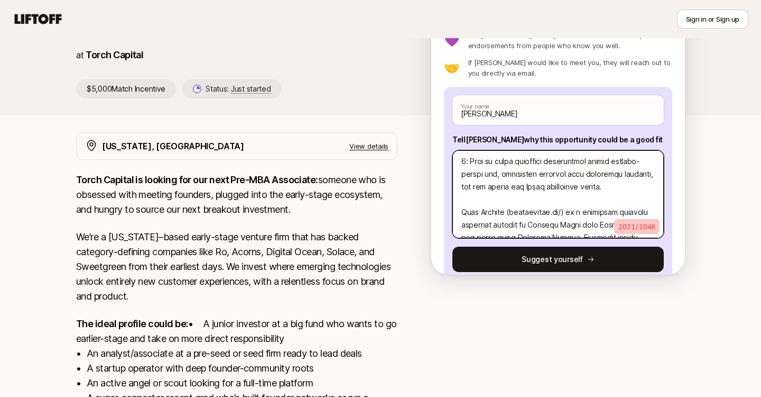
scroll to position [79, 0]
click at [560, 213] on textarea at bounding box center [559, 194] width 212 height 88
type textarea "x"
type textarea "1: Small Language Models are the critical pathway to profitability for AI start…"
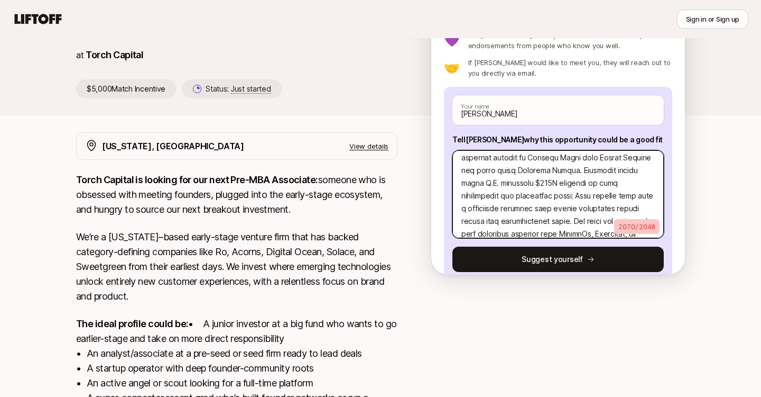
scroll to position [149, 0]
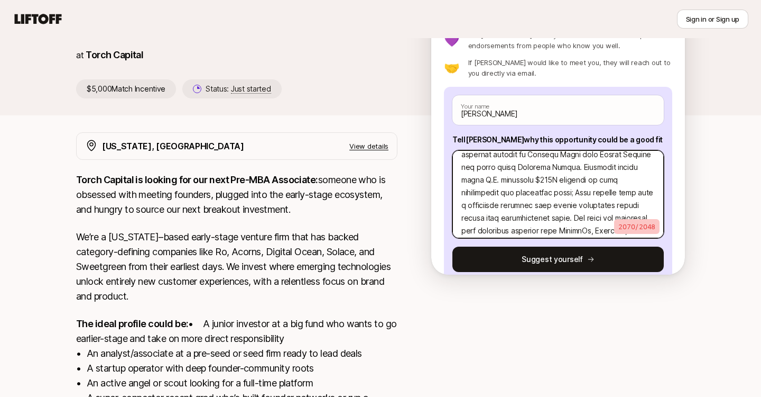
click at [473, 181] on textarea at bounding box center [559, 194] width 212 height 88
type textarea "x"
type textarea "1: Small Language Models are the critical pathway to profitability for AI start…"
type textarea "x"
type textarea "1: Small Language Models are the critical pathway to profitability for AI start…"
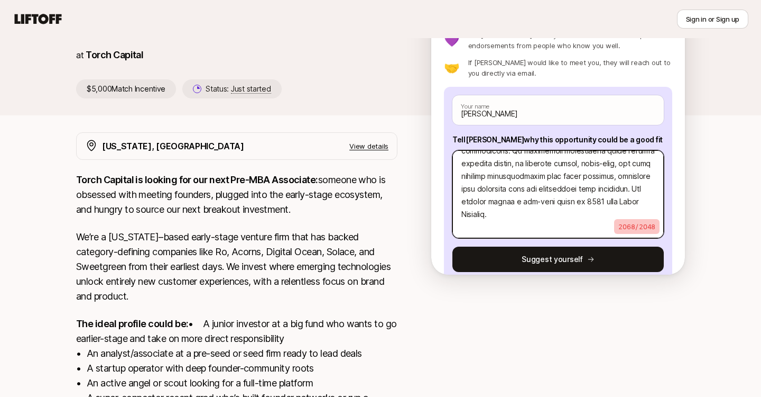
scroll to position [30, 0]
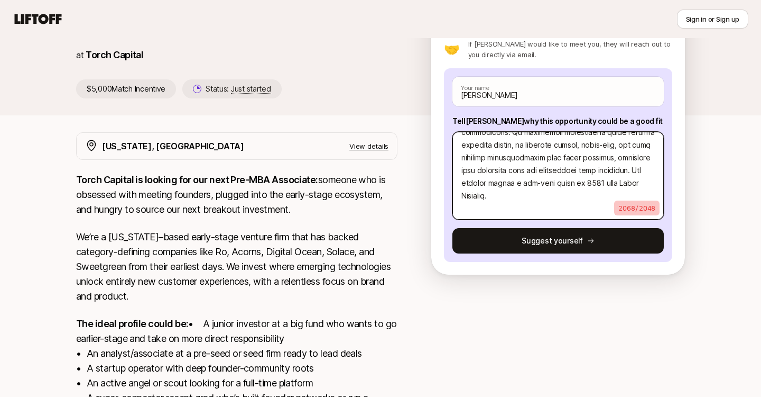
click at [533, 206] on textarea at bounding box center [559, 176] width 212 height 88
type textarea "x"
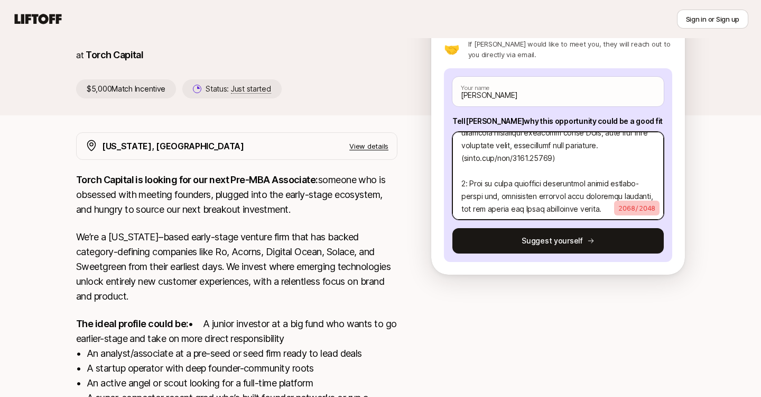
scroll to position [39, 0]
drag, startPoint x: 555, startPoint y: 182, endPoint x: 473, endPoint y: 185, distance: 81.5
click at [473, 185] on textarea at bounding box center [559, 176] width 212 height 88
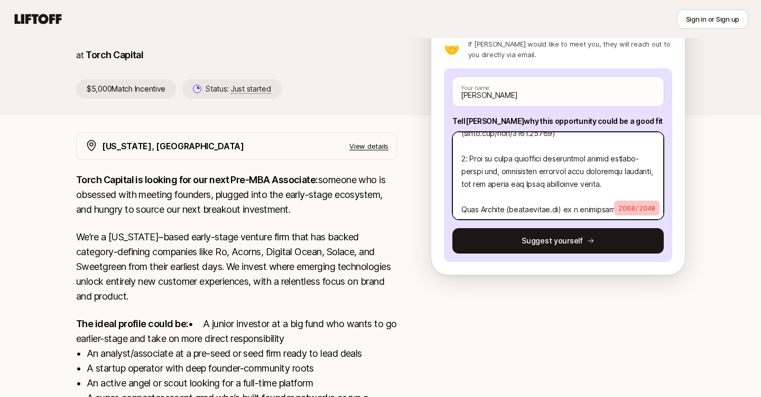
scroll to position [63, 0]
click at [490, 185] on textarea at bounding box center [559, 176] width 212 height 88
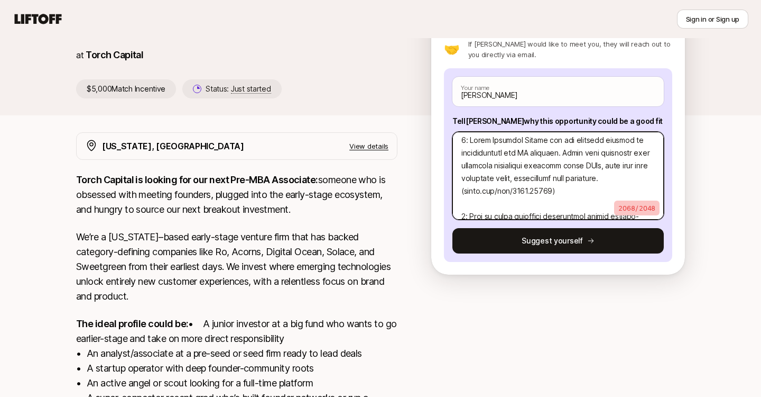
scroll to position [0, 0]
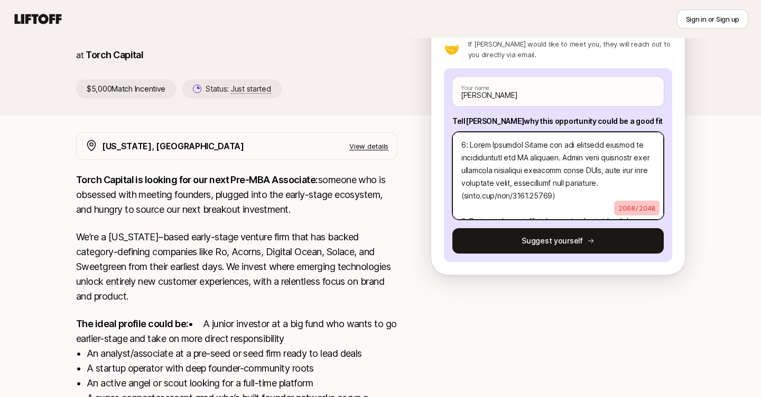
drag, startPoint x: 550, startPoint y: 198, endPoint x: 465, endPoint y: 197, distance: 85.2
click at [465, 198] on textarea at bounding box center [559, 176] width 212 height 88
type textarea "1: Small Language Models are the critical pathway to profitability for AI start…"
drag, startPoint x: 548, startPoint y: 145, endPoint x: 472, endPoint y: 146, distance: 75.6
click at [472, 146] on textarea at bounding box center [559, 176] width 212 height 88
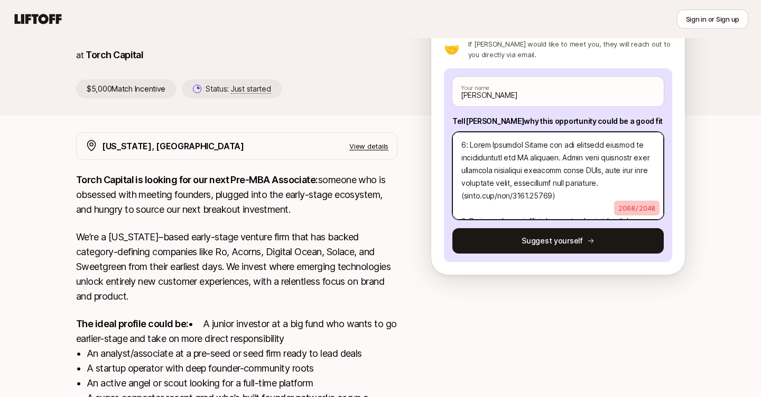
type textarea "x"
type textarea "1: SL are the critical pathway to profitability for AI startups. While many com…"
type textarea "x"
type textarea "1: SLM are the critical pathway to profitability for AI startups. While many co…"
type textarea "x"
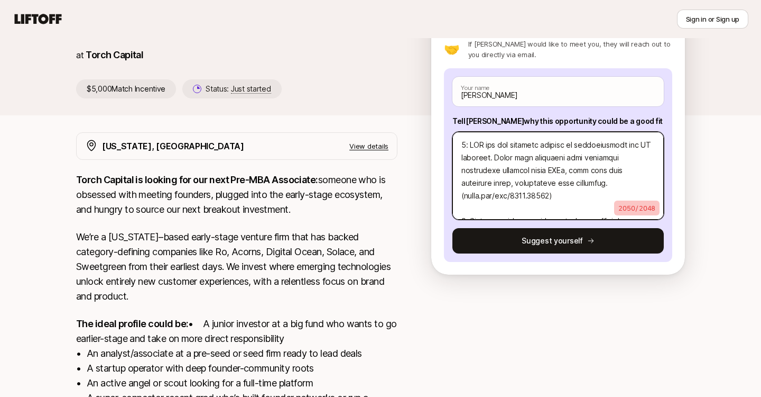
type textarea "1: SLMS are the critical pathway to profitability for AI startups. While many c…"
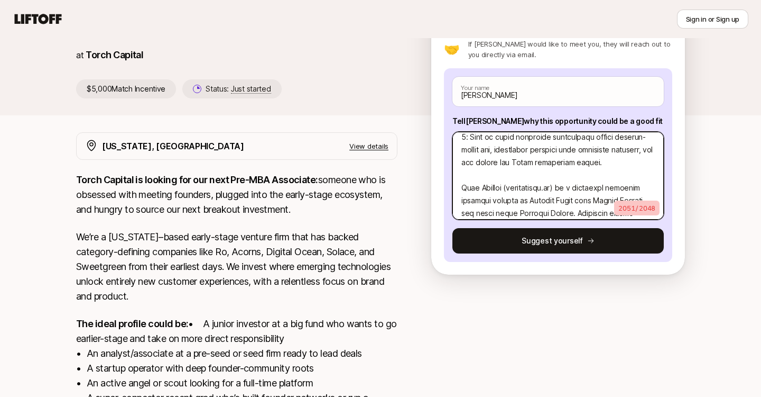
scroll to position [87, 0]
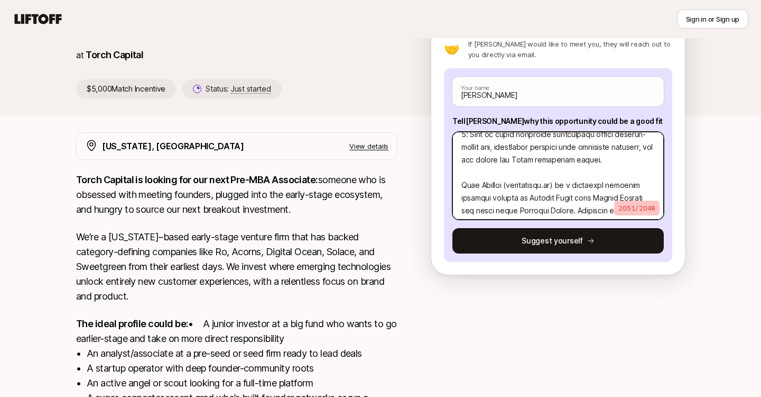
click at [466, 159] on textarea at bounding box center [559, 176] width 212 height 88
type textarea "x"
type textarea "1: SLMS are the critical pathway to profitability for AI startups. While many c…"
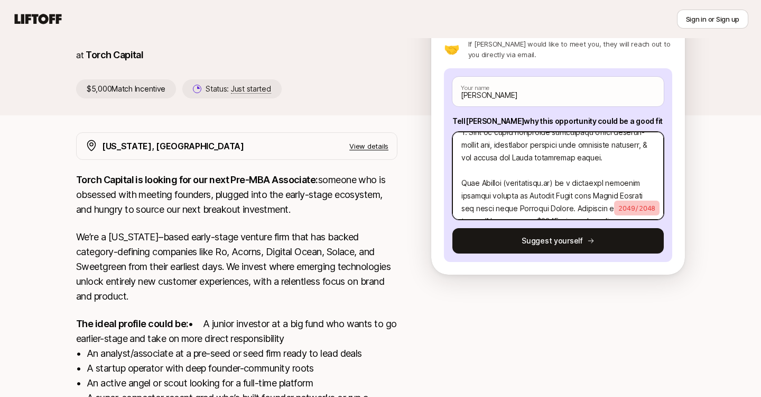
click at [471, 208] on textarea at bounding box center [559, 176] width 212 height 88
type textarea "x"
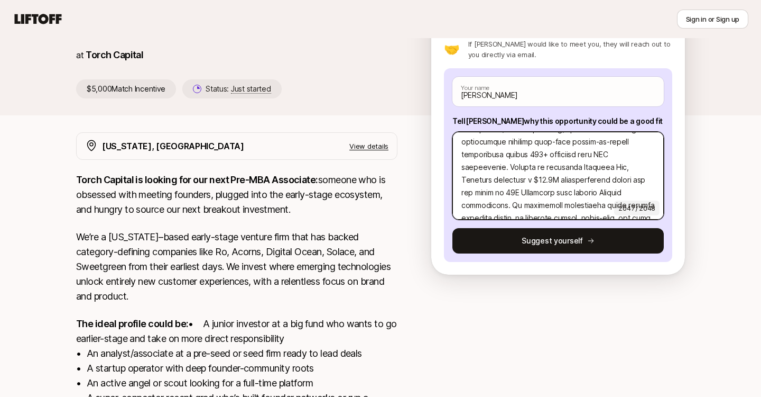
scroll to position [508, 0]
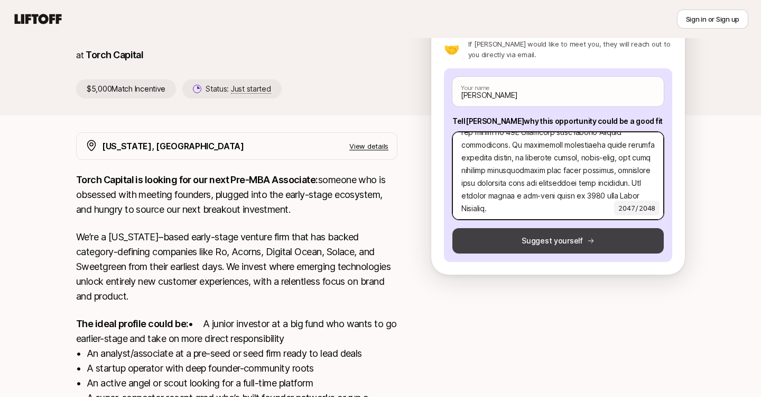
type textarea "1: SLMS are the critical pathway to profitability for AI startups. While many c…"
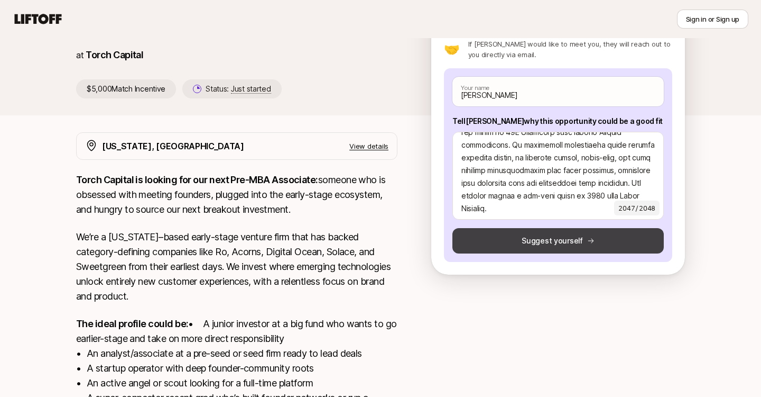
click at [584, 238] on button "Suggest yourself" at bounding box center [559, 240] width 212 height 25
type textarea "x"
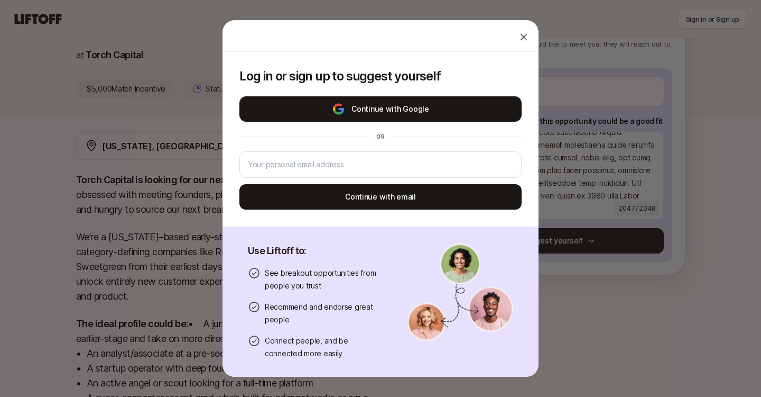
click at [450, 105] on button "Continue with Google" at bounding box center [381, 108] width 282 height 25
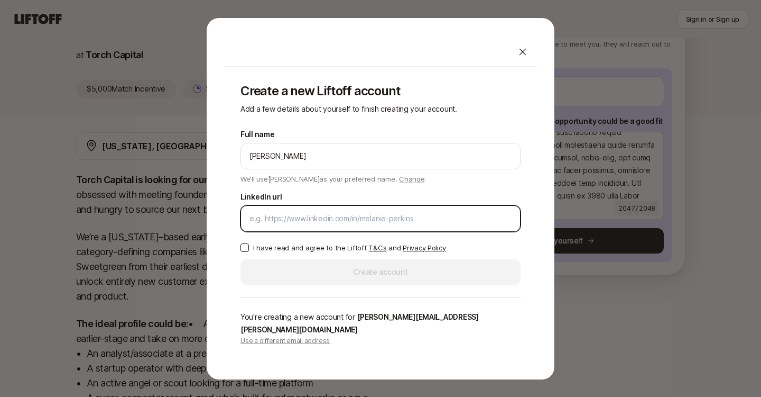
paste input "[URL][DOMAIN_NAME]"
type input "[URL][DOMAIN_NAME]"
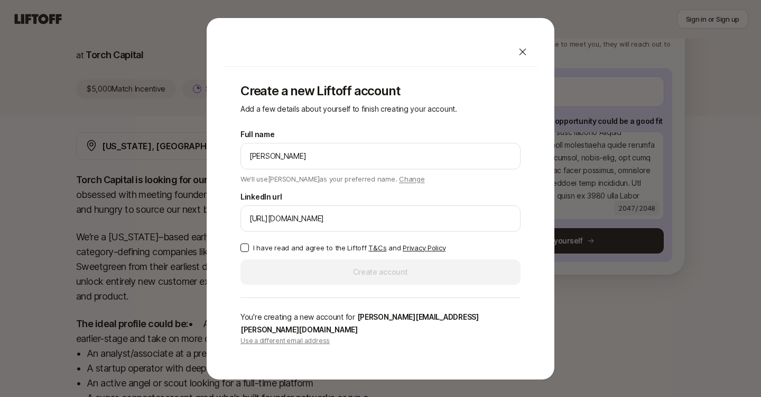
click at [242, 252] on button "I have read and agree to the Liftoff T&Cs and Privacy Policy" at bounding box center [245, 247] width 8 height 8
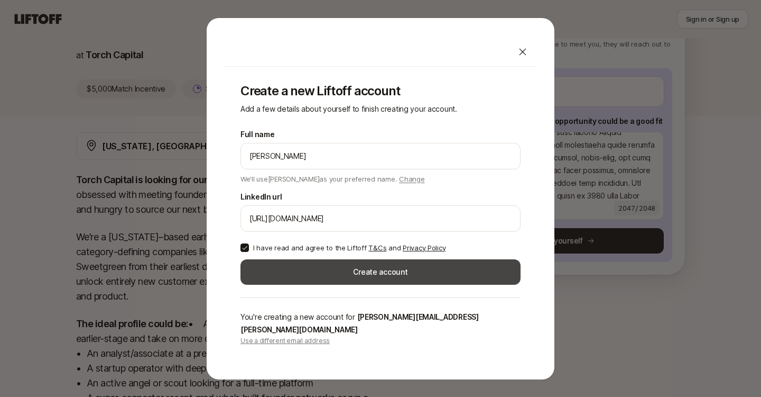
click at [281, 272] on button "Create account" at bounding box center [381, 271] width 280 height 25
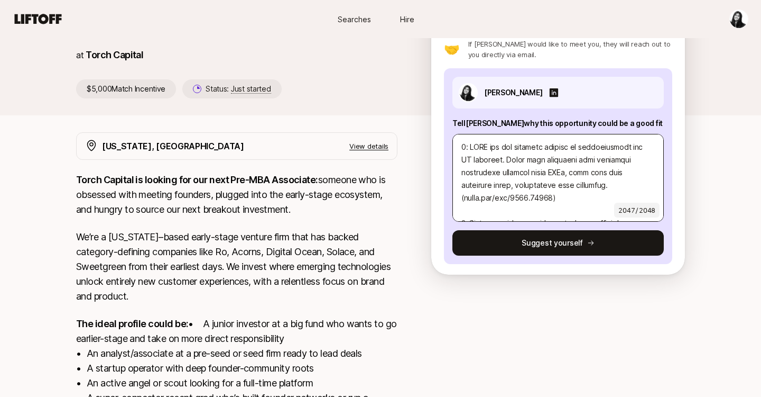
scroll to position [11, 0]
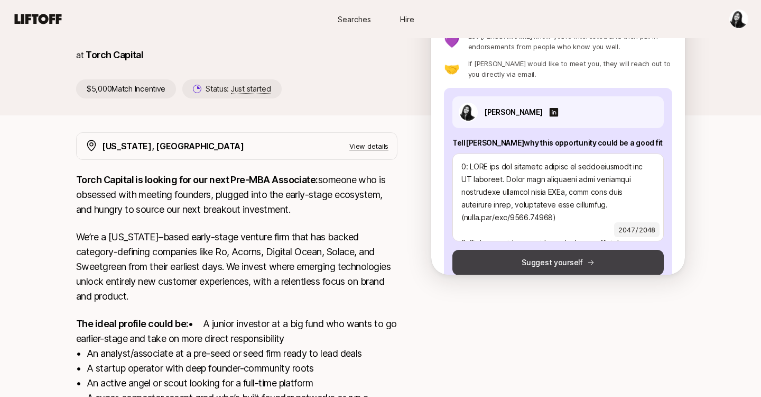
click at [524, 257] on button "Suggest yourself" at bounding box center [559, 262] width 212 height 25
type textarea "x"
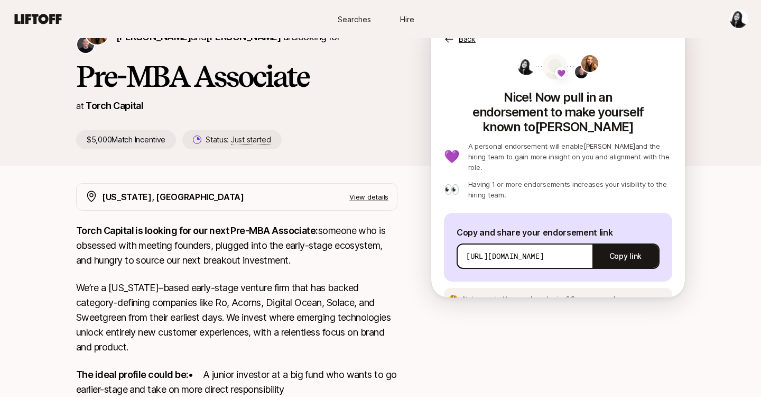
scroll to position [61, 0]
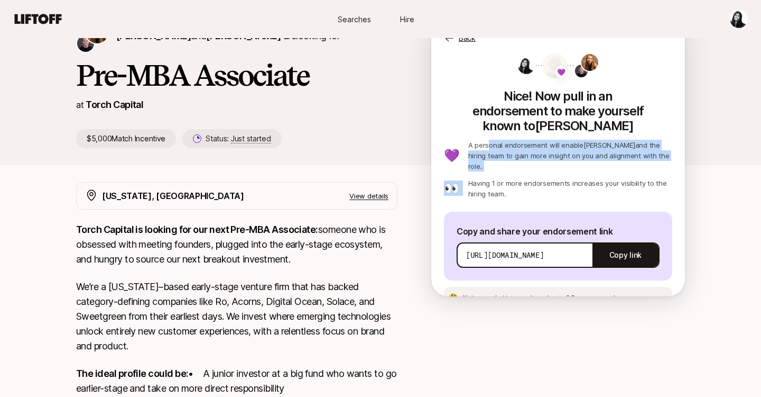
drag, startPoint x: 485, startPoint y: 134, endPoint x: 568, endPoint y: 150, distance: 85.0
click at [568, 150] on div "💜 A personal endorsement will enable [PERSON_NAME] and the hiring team to gain …" at bounding box center [558, 169] width 228 height 59
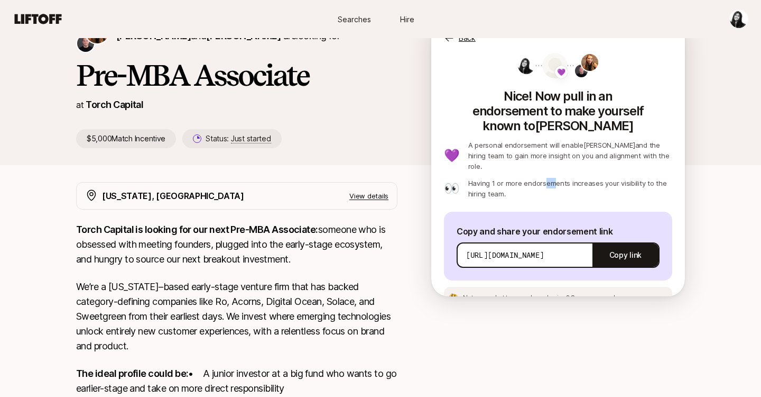
drag, startPoint x: 541, startPoint y: 155, endPoint x: 558, endPoint y: 164, distance: 18.7
click at [557, 178] on p "Having 1 or more endorsements increases your visibility to the hiring team." at bounding box center [571, 188] width 204 height 21
click at [596, 293] on span "See an example message" at bounding box center [610, 297] width 79 height 8
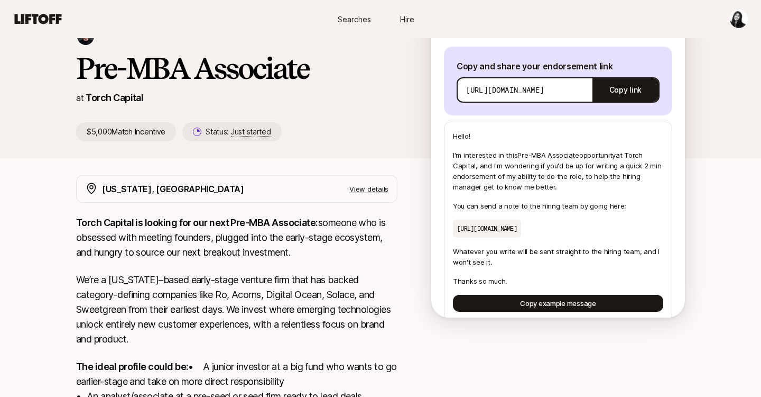
scroll to position [4, 0]
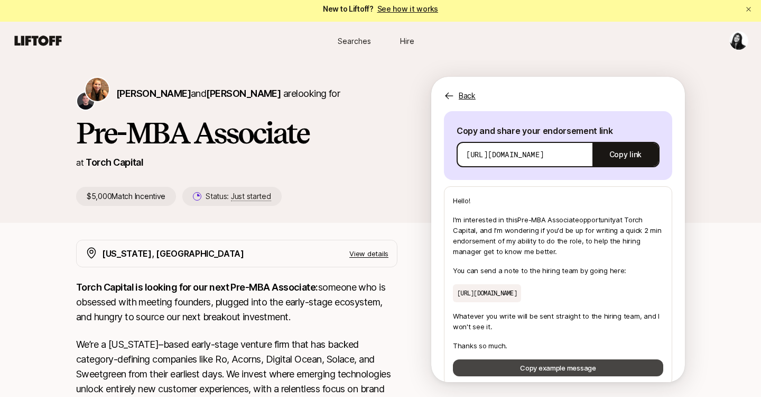
click at [540, 359] on button "Copy example message" at bounding box center [558, 367] width 210 height 17
